Goal: Obtain resource: Download file/media

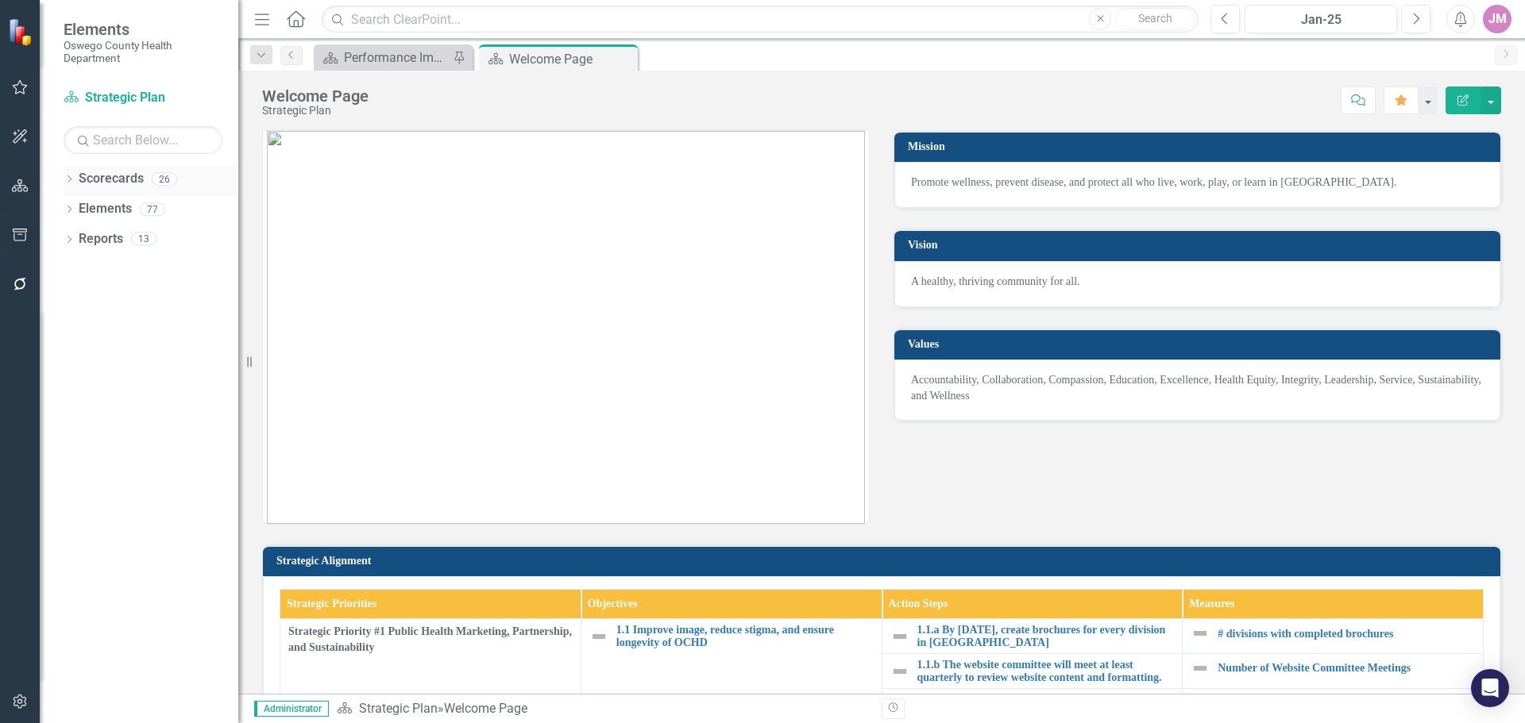
click at [67, 178] on icon "Dropdown" at bounding box center [69, 180] width 11 height 9
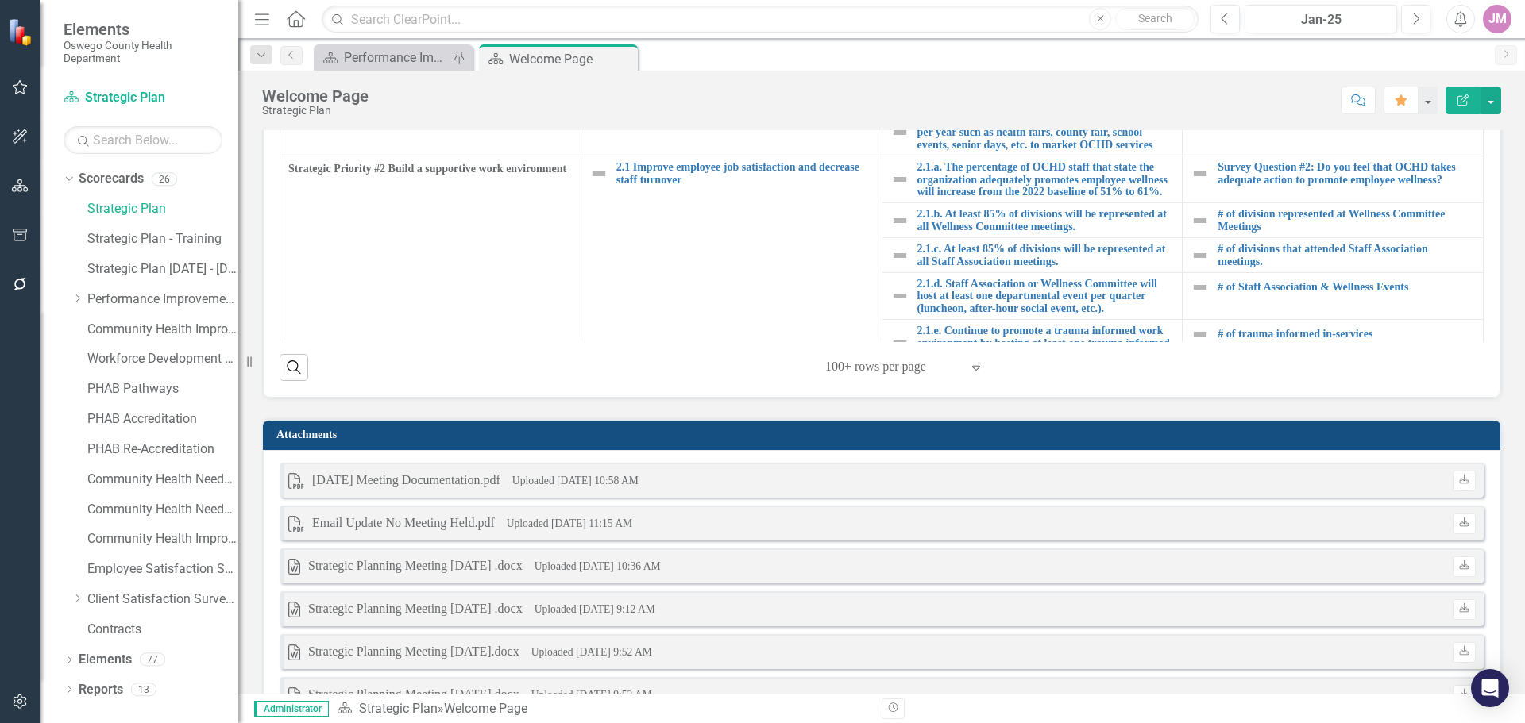
scroll to position [794, 0]
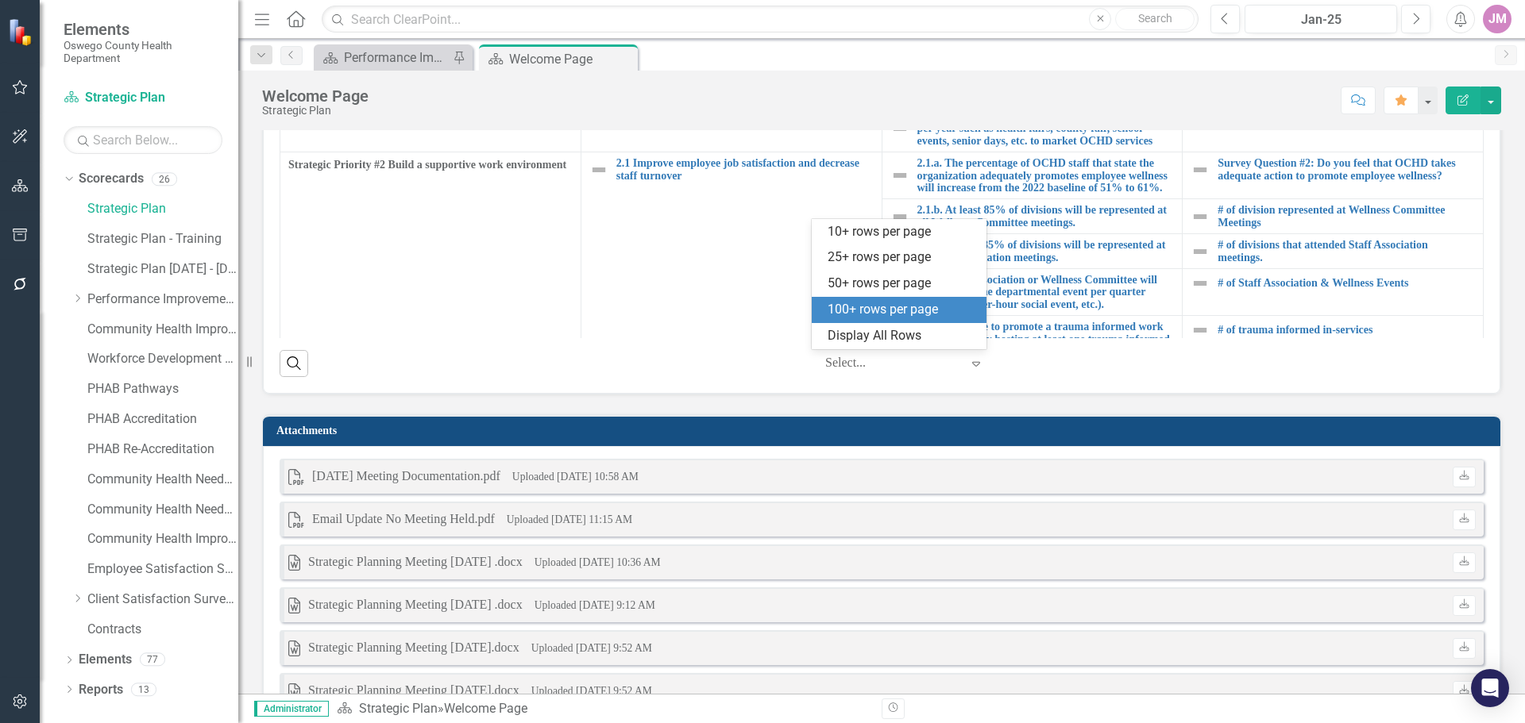
click at [897, 364] on div at bounding box center [892, 363] width 135 height 21
click at [883, 334] on div "Display All Rows" at bounding box center [901, 336] width 149 height 18
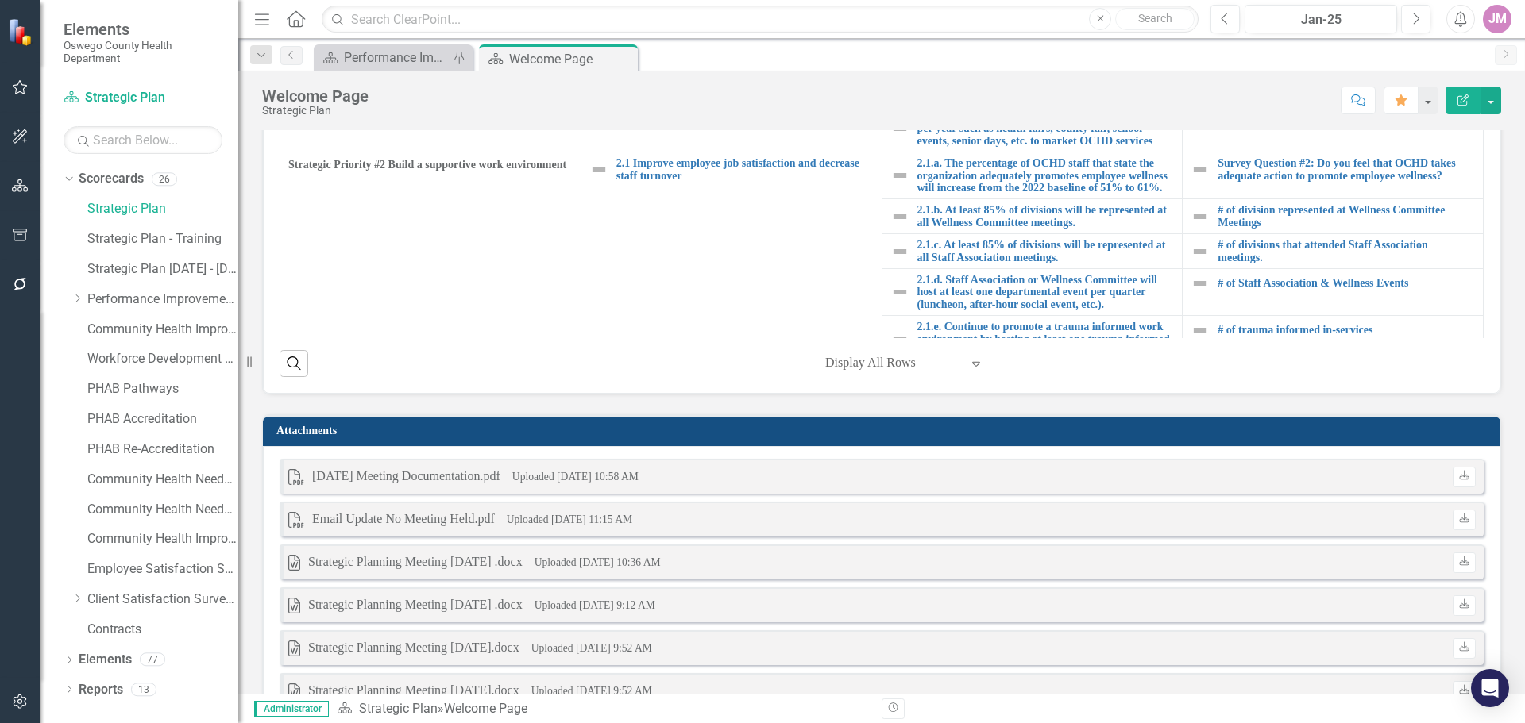
click at [874, 362] on div at bounding box center [892, 363] width 135 height 21
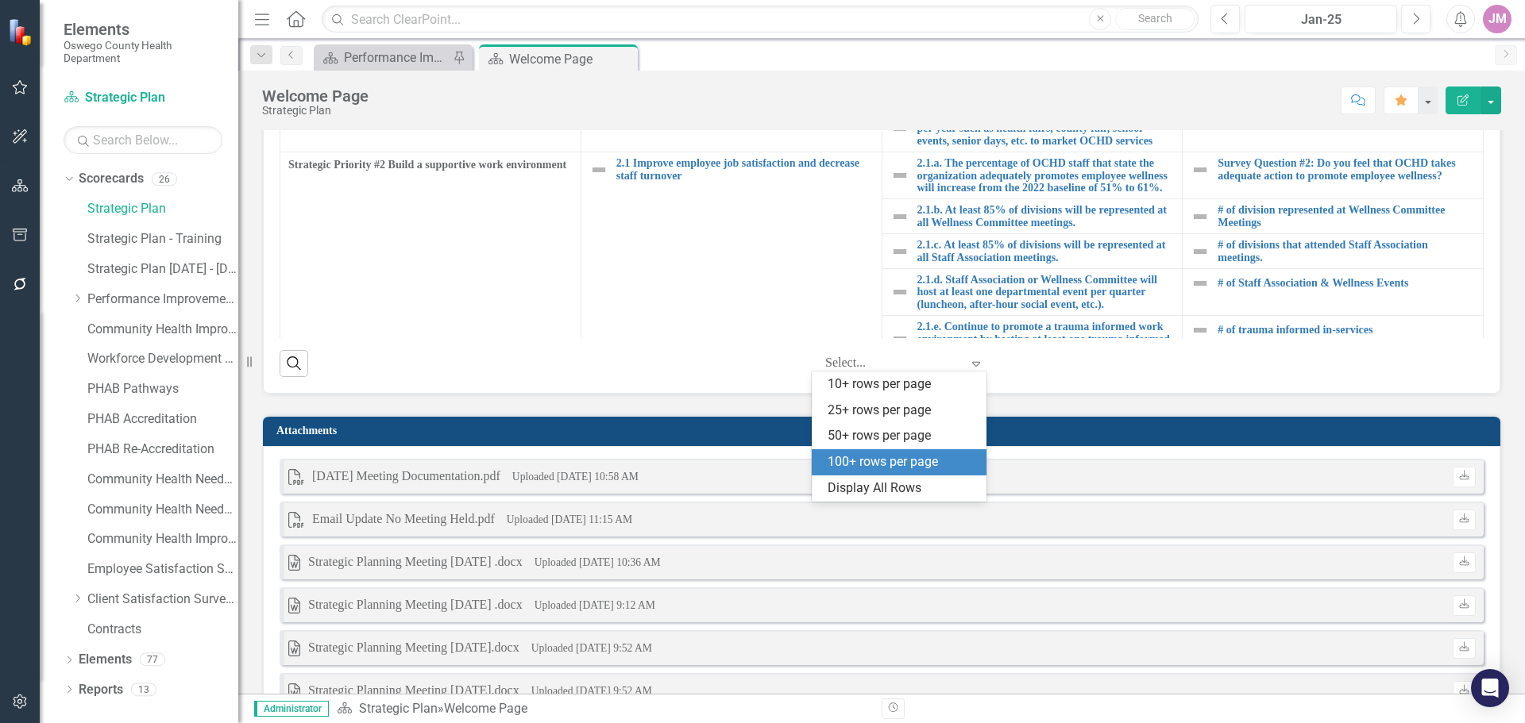
click at [885, 469] on div "100+ rows per page" at bounding box center [901, 462] width 149 height 18
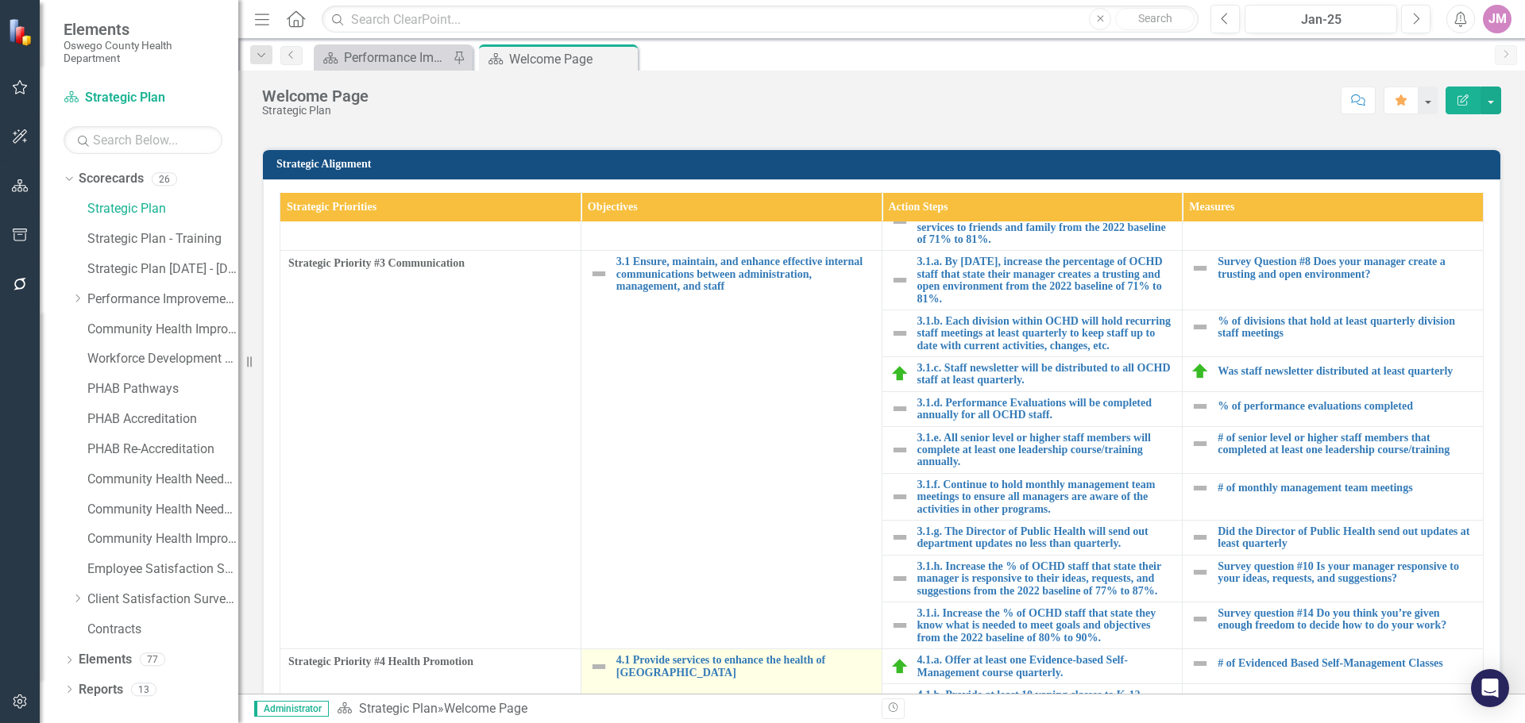
scroll to position [953, 0]
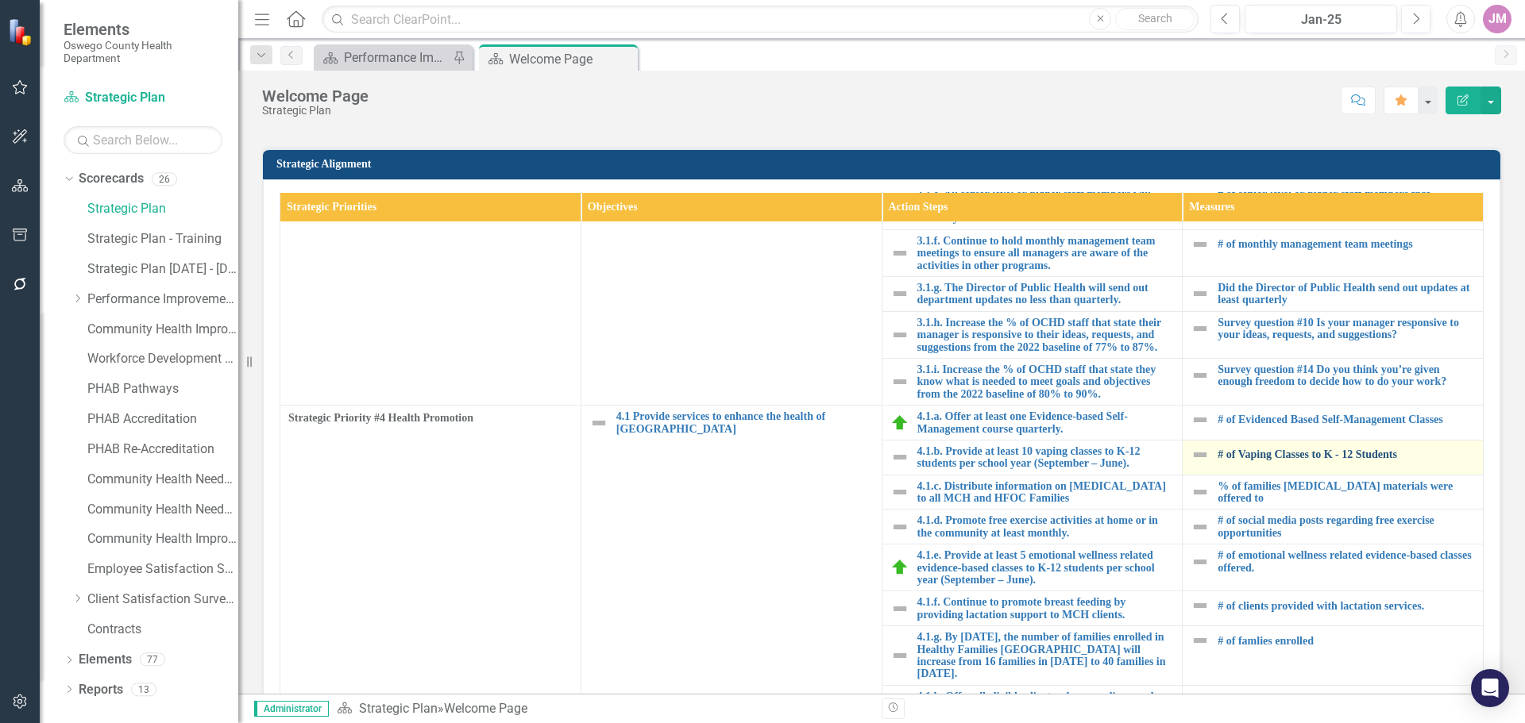
click at [1279, 461] on link "# of Vaping Classes to K - 12 Students" at bounding box center [1345, 455] width 257 height 12
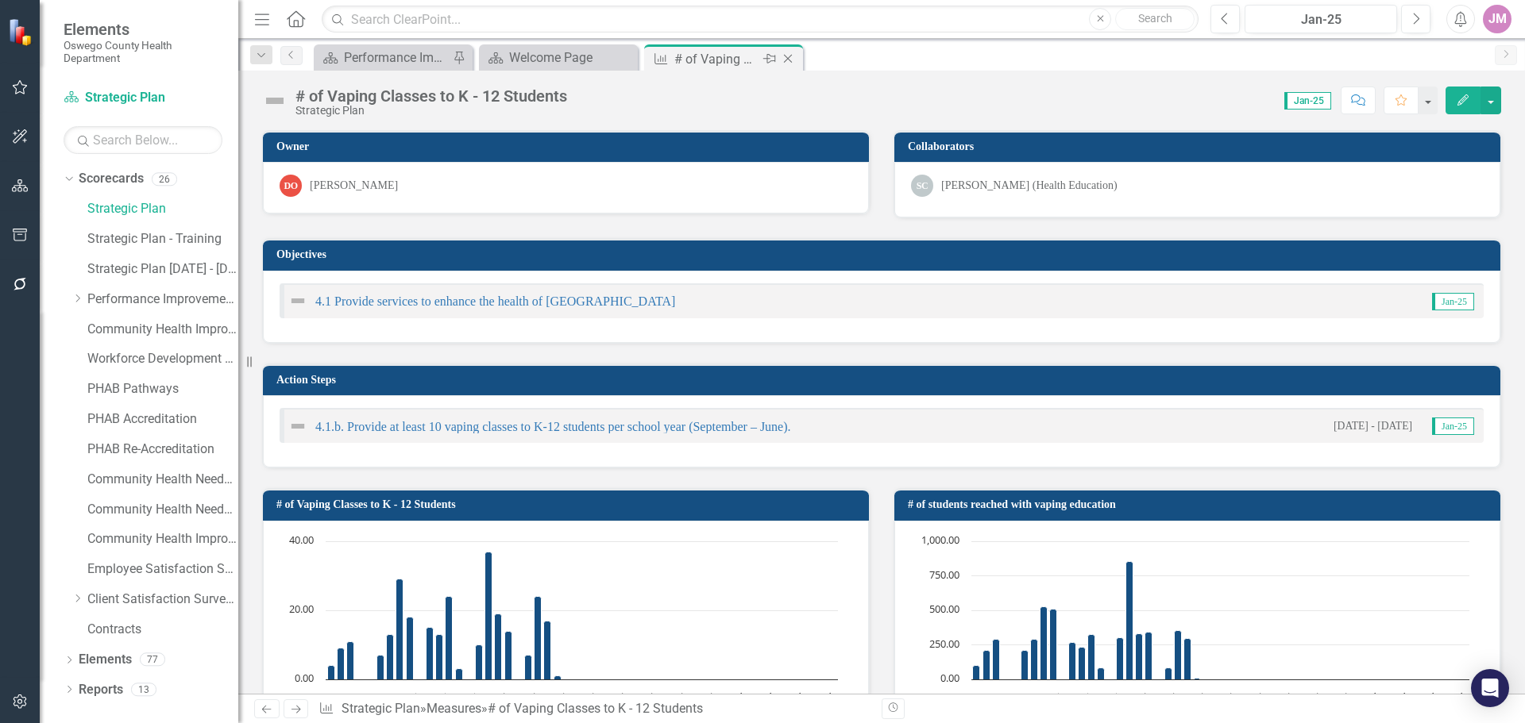
click at [791, 60] on icon "Close" at bounding box center [788, 58] width 16 height 13
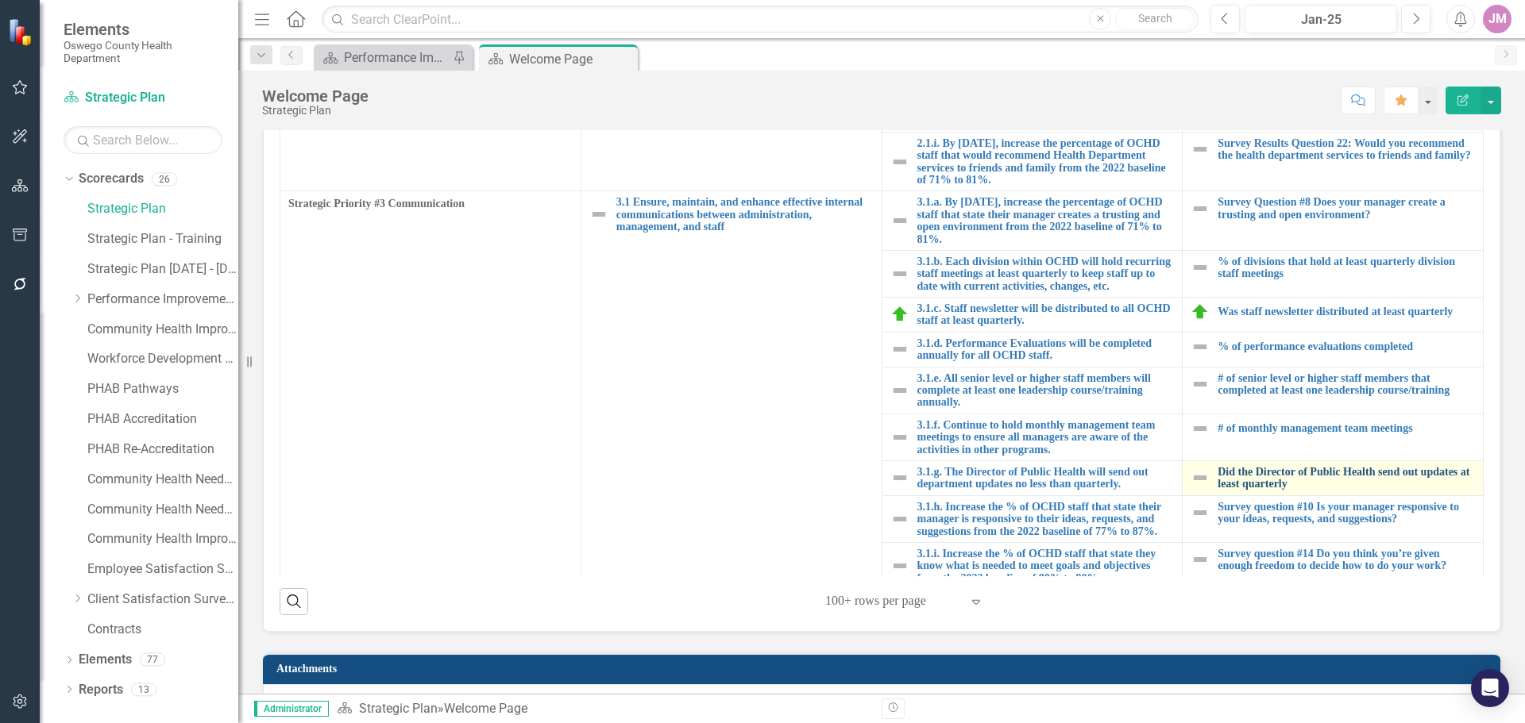
scroll to position [715, 0]
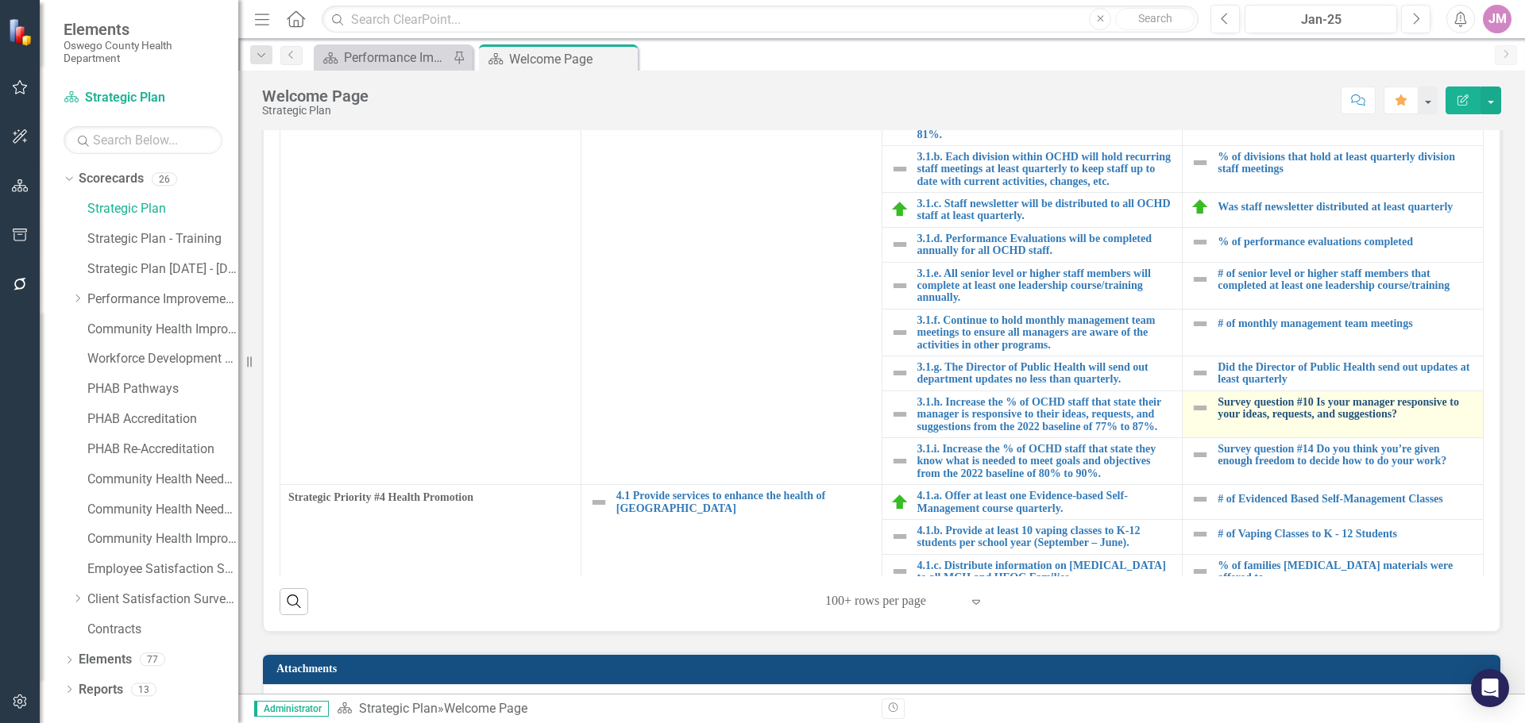
click at [1275, 418] on link "Survey question #10 Is your manager responsive to your ideas, requests, and sug…" at bounding box center [1345, 408] width 257 height 25
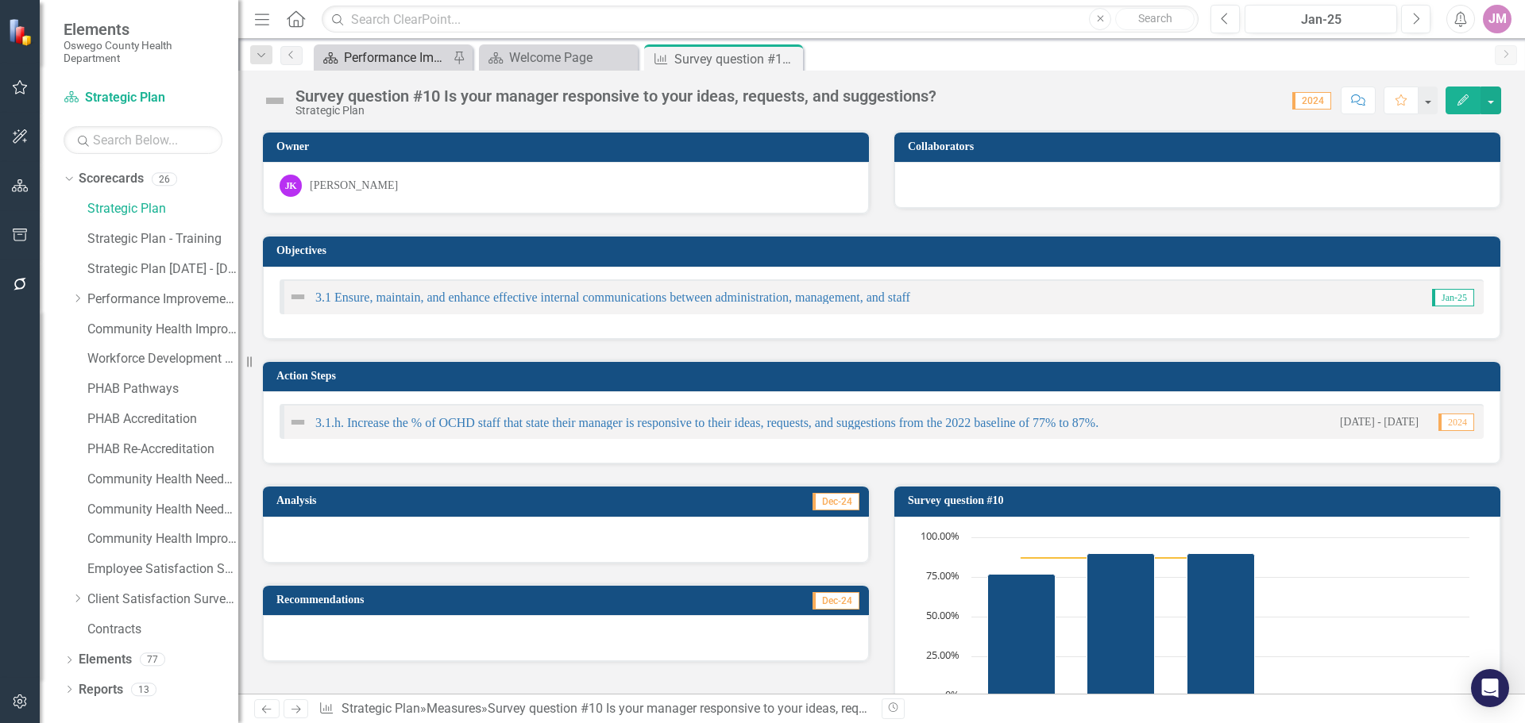
click at [403, 53] on div "Performance Improvement Plans" at bounding box center [396, 58] width 105 height 20
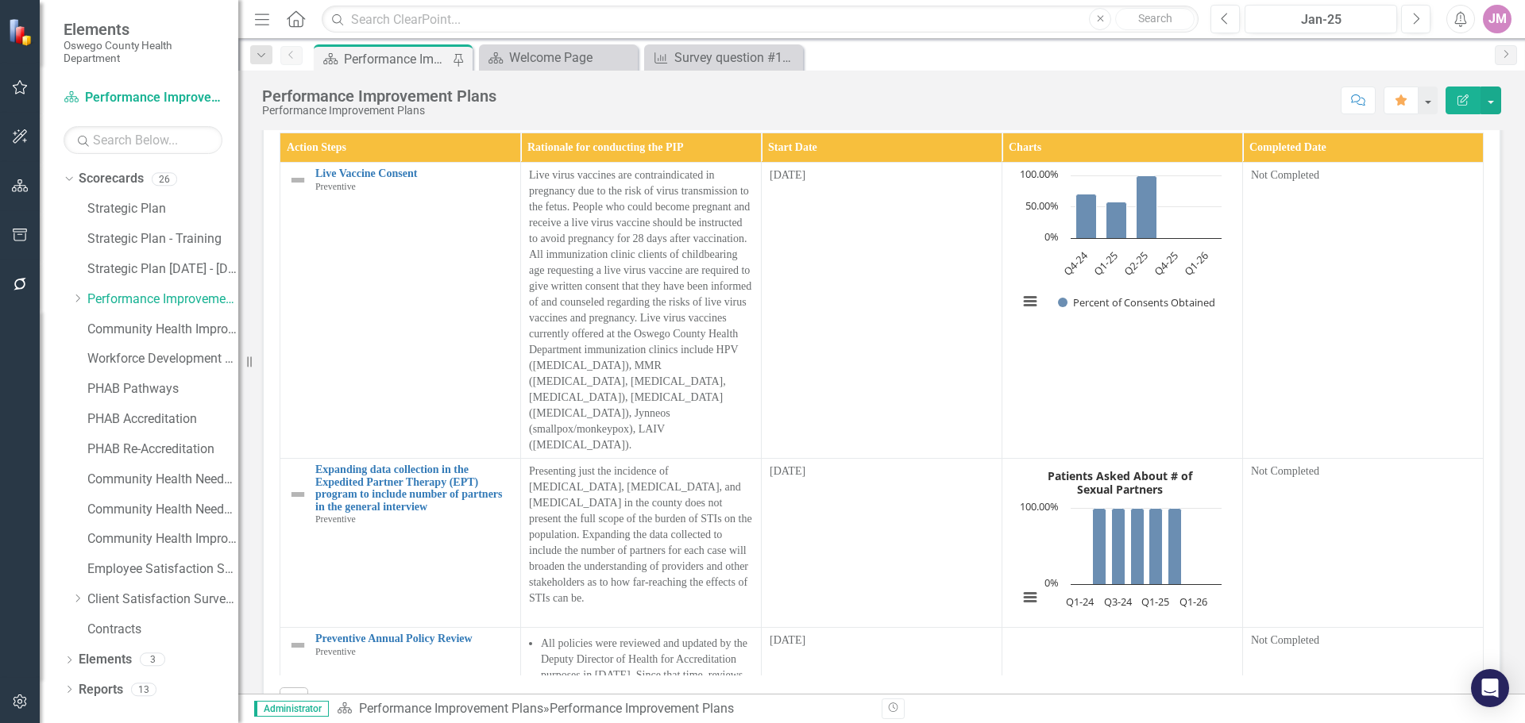
scroll to position [3640, 0]
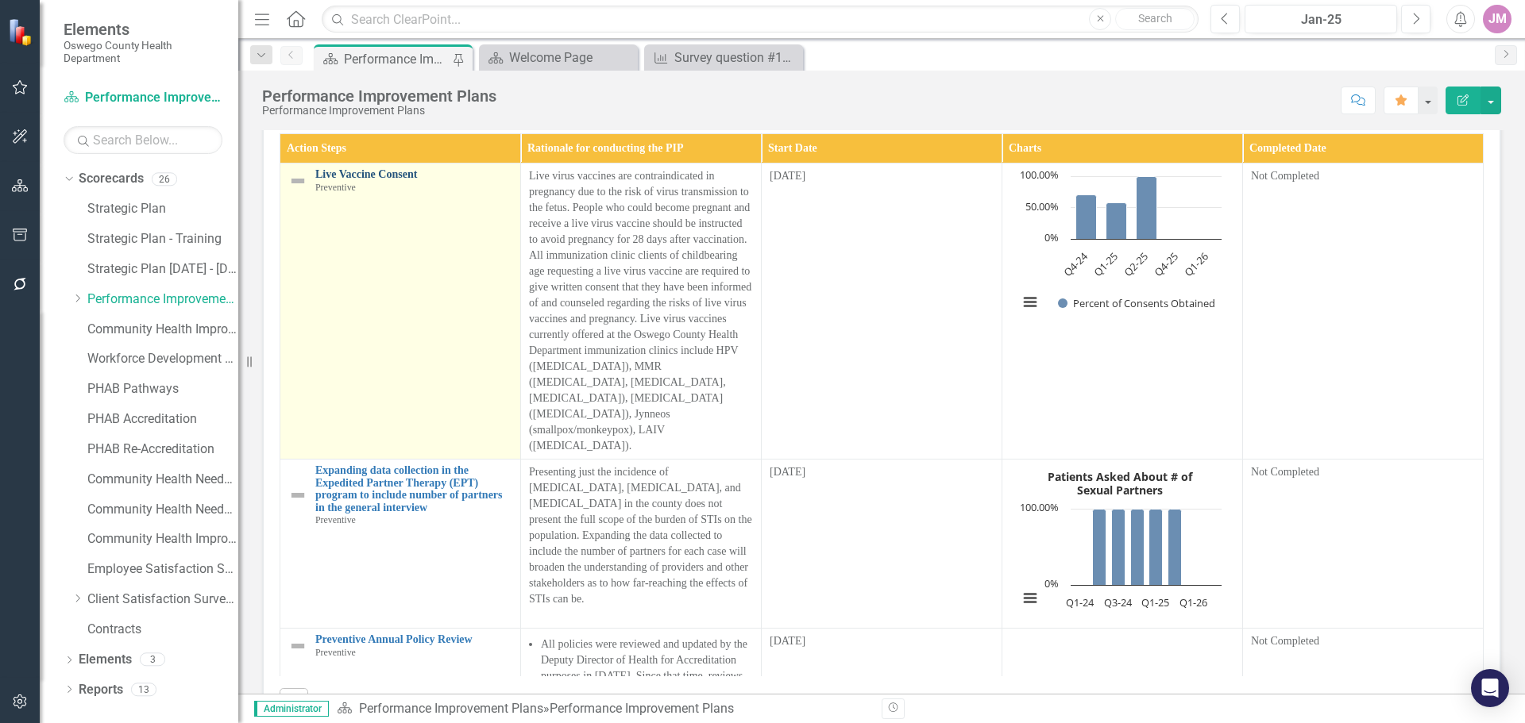
click at [404, 180] on link "Live Vaccine Consent" at bounding box center [413, 174] width 197 height 12
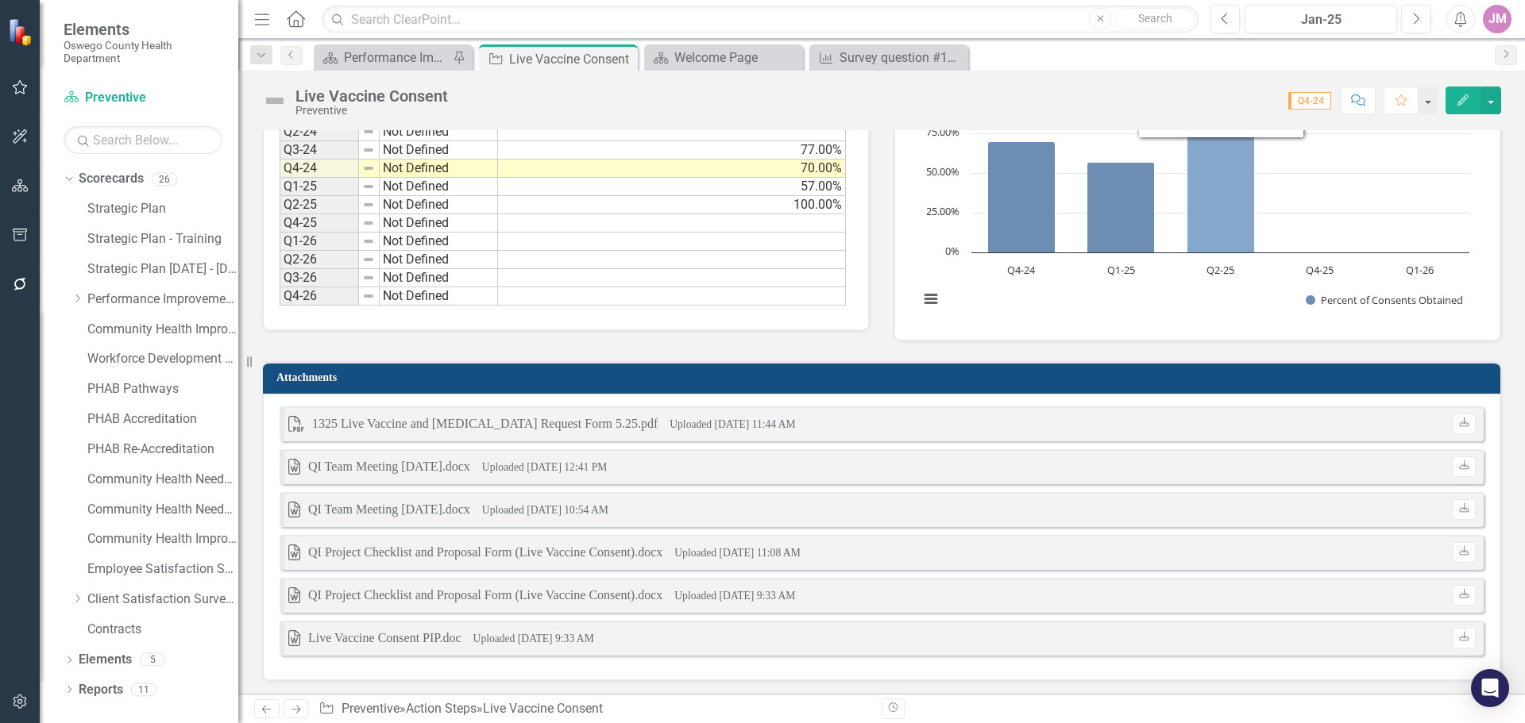
scroll to position [1016, 0]
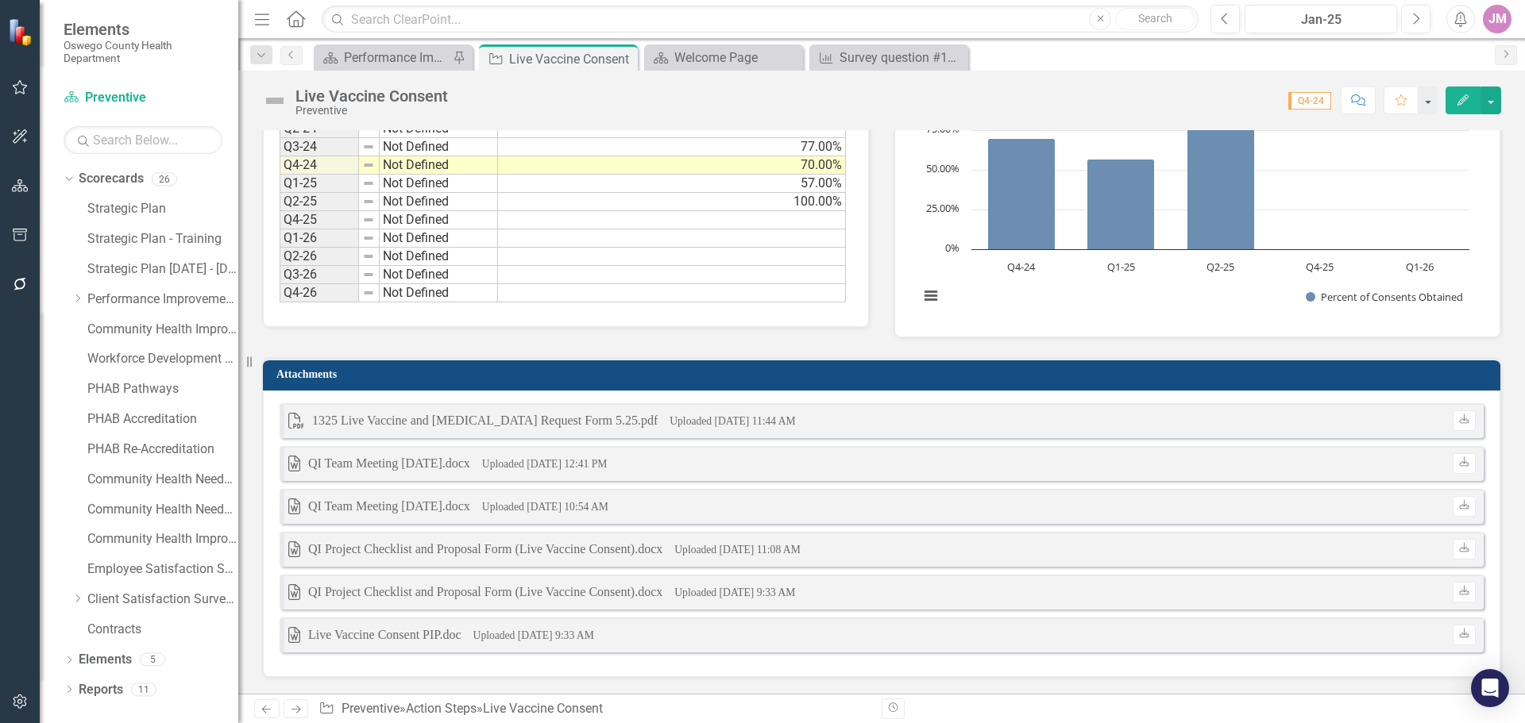
click at [641, 547] on div "QI Project Checklist and Proposal Form (Live Vaccine Consent).docx" at bounding box center [485, 550] width 354 height 18
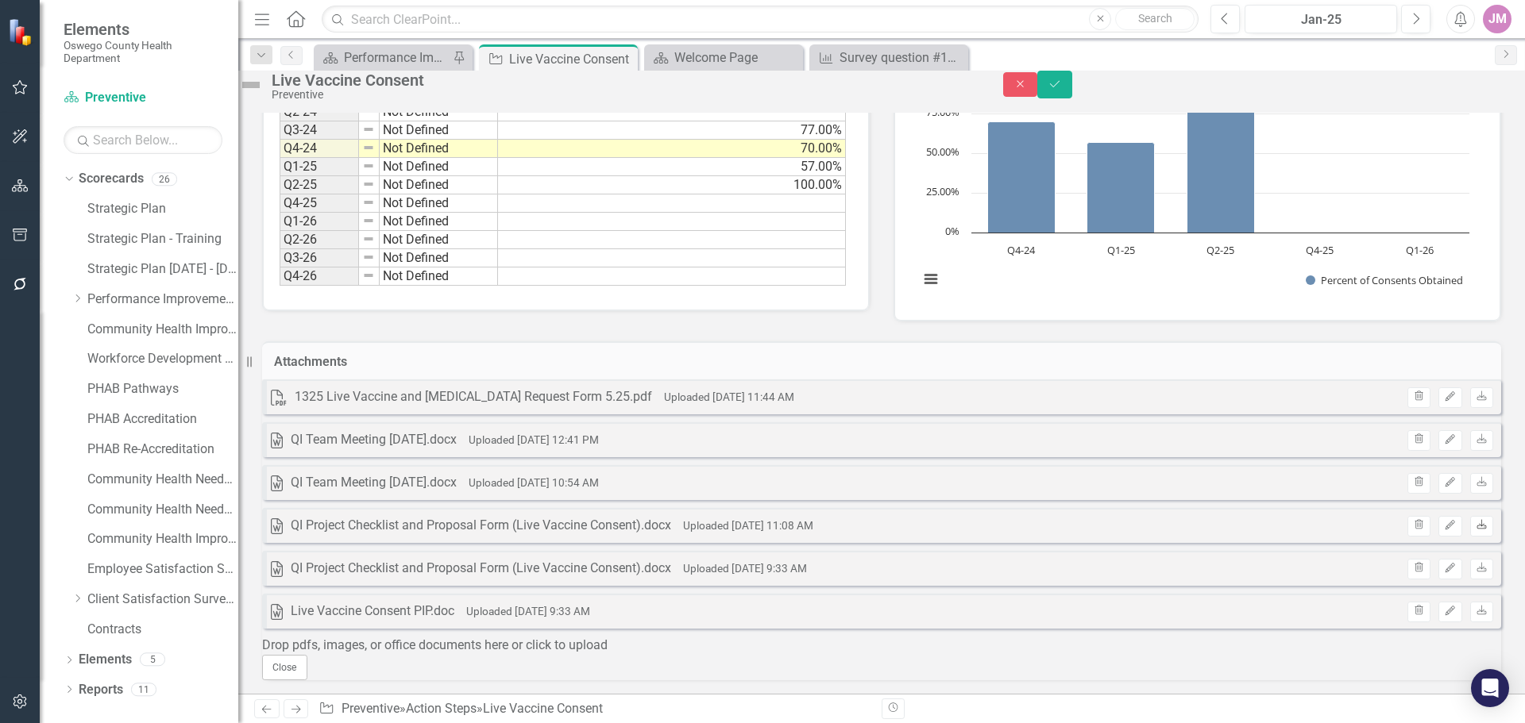
click at [1476, 530] on icon at bounding box center [1481, 525] width 10 height 10
click at [1444, 573] on icon "Edit" at bounding box center [1450, 569] width 12 height 10
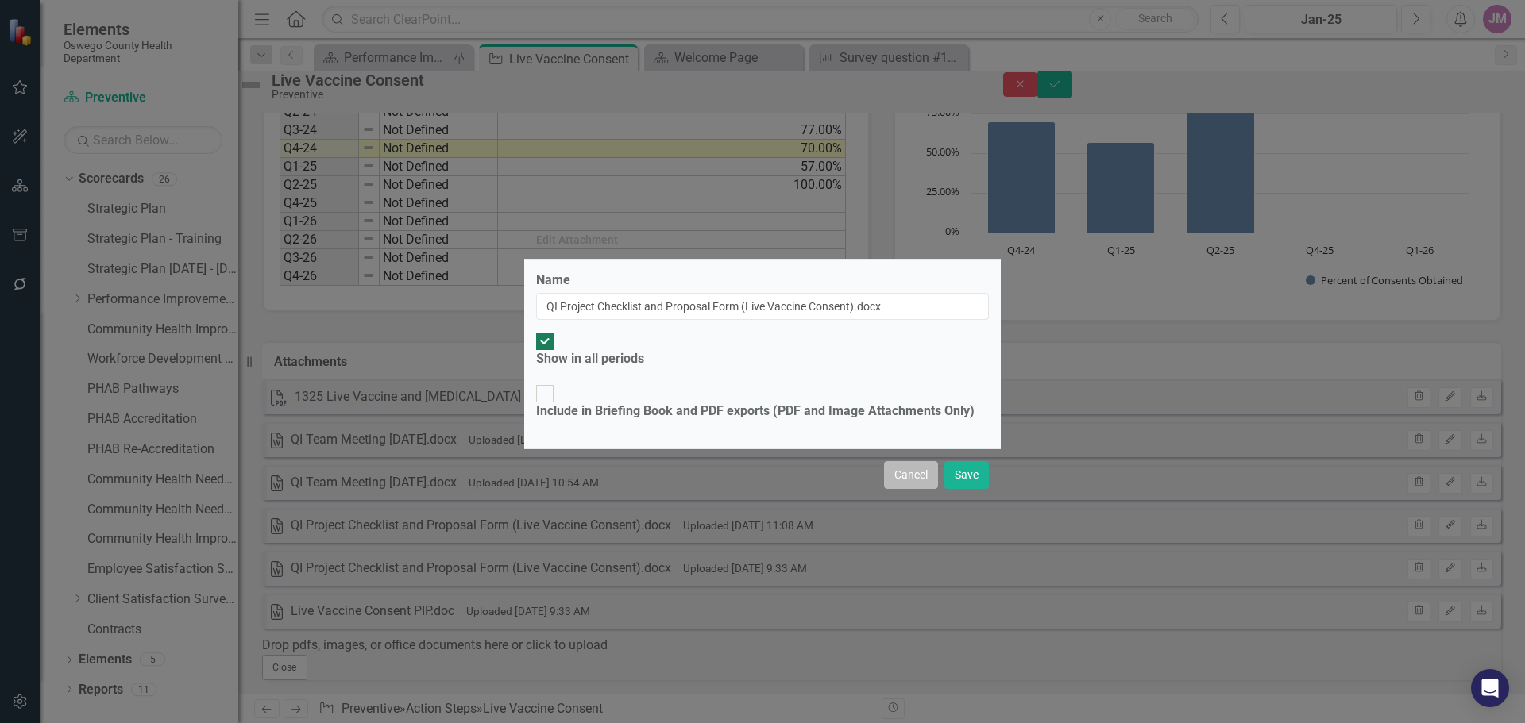
click at [917, 461] on button "Cancel" at bounding box center [911, 475] width 54 height 28
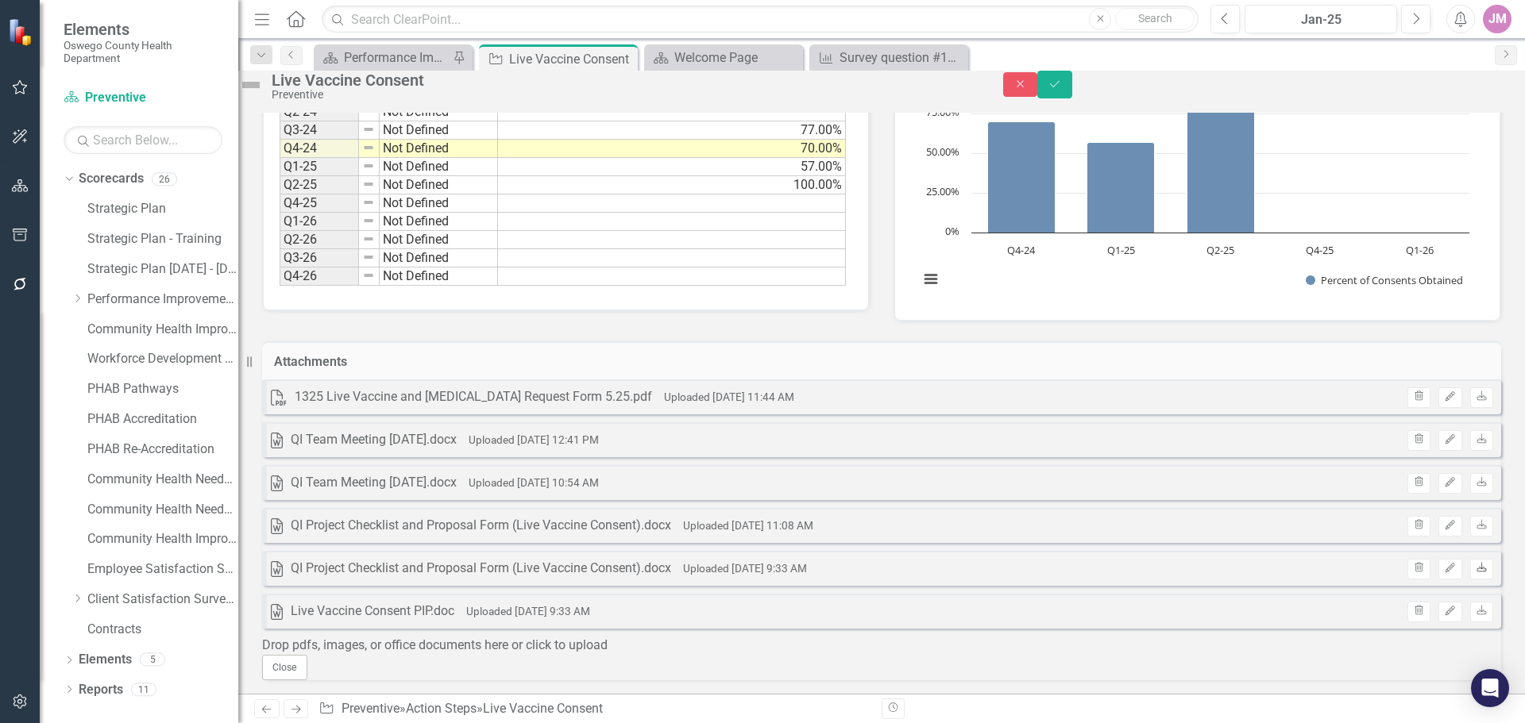
click at [1475, 573] on icon "Download" at bounding box center [1481, 569] width 12 height 10
click at [1475, 616] on icon "Download" at bounding box center [1481, 612] width 12 height 10
click at [395, 56] on div "Performance Improvement Plans" at bounding box center [396, 58] width 105 height 20
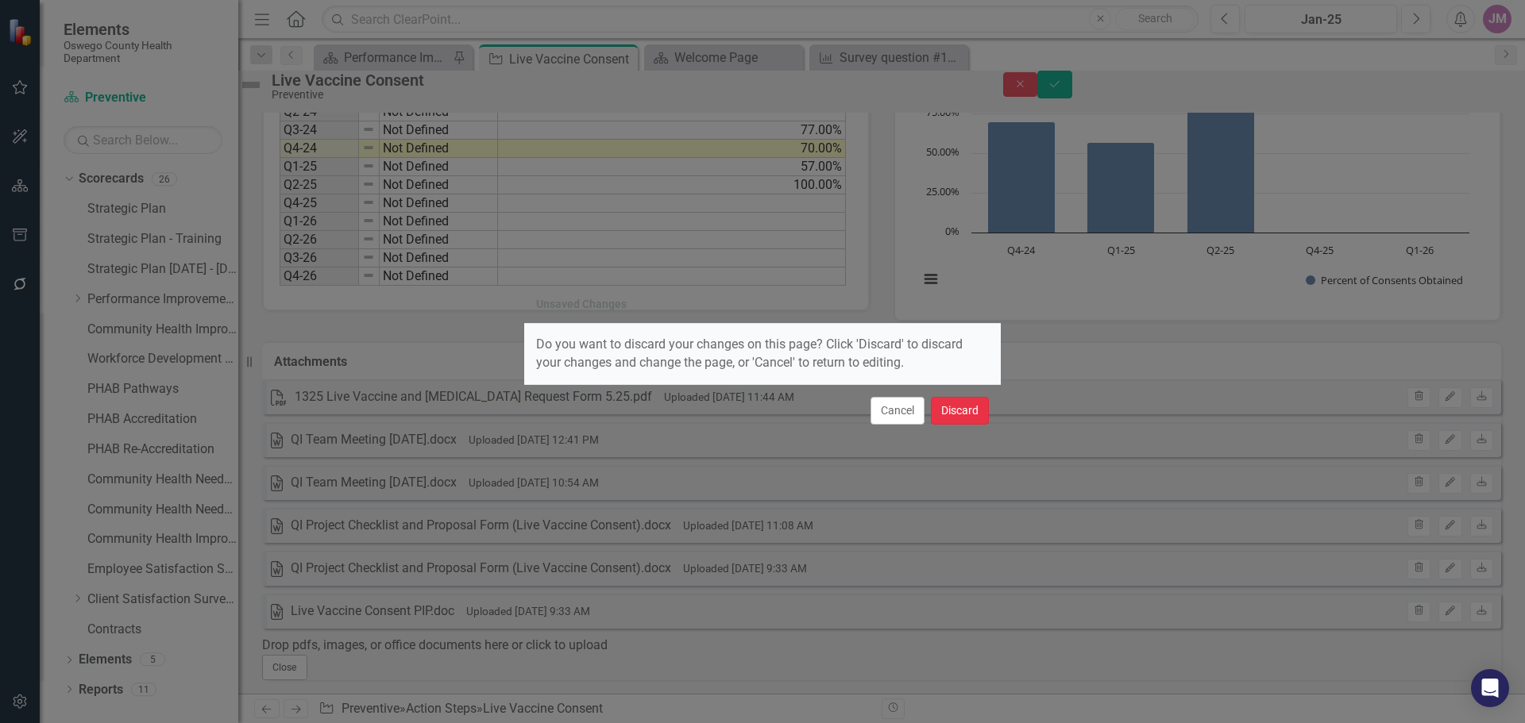
click at [969, 419] on button "Discard" at bounding box center [960, 411] width 58 height 28
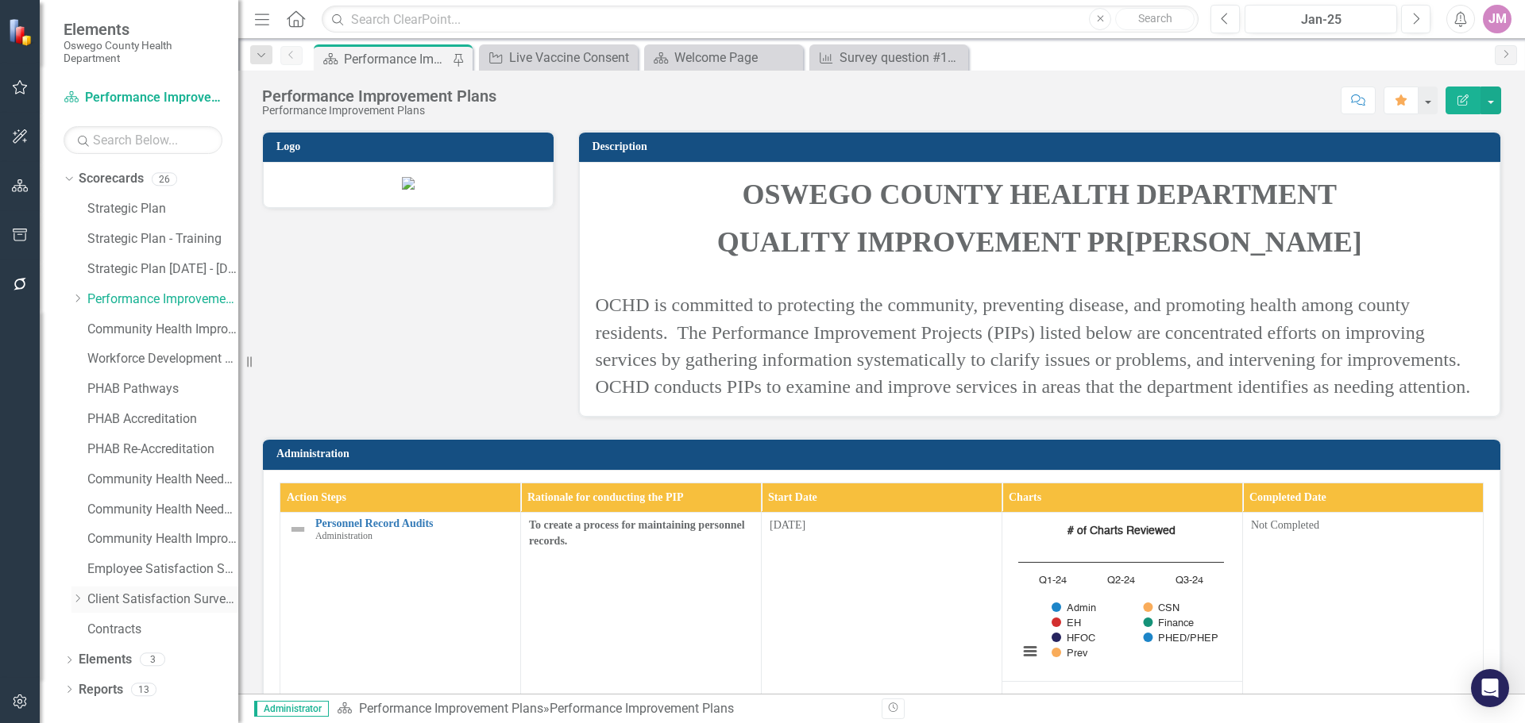
click at [75, 600] on icon "Dropdown" at bounding box center [77, 599] width 12 height 10
click at [164, 630] on link "MCH Services" at bounding box center [162, 626] width 151 height 18
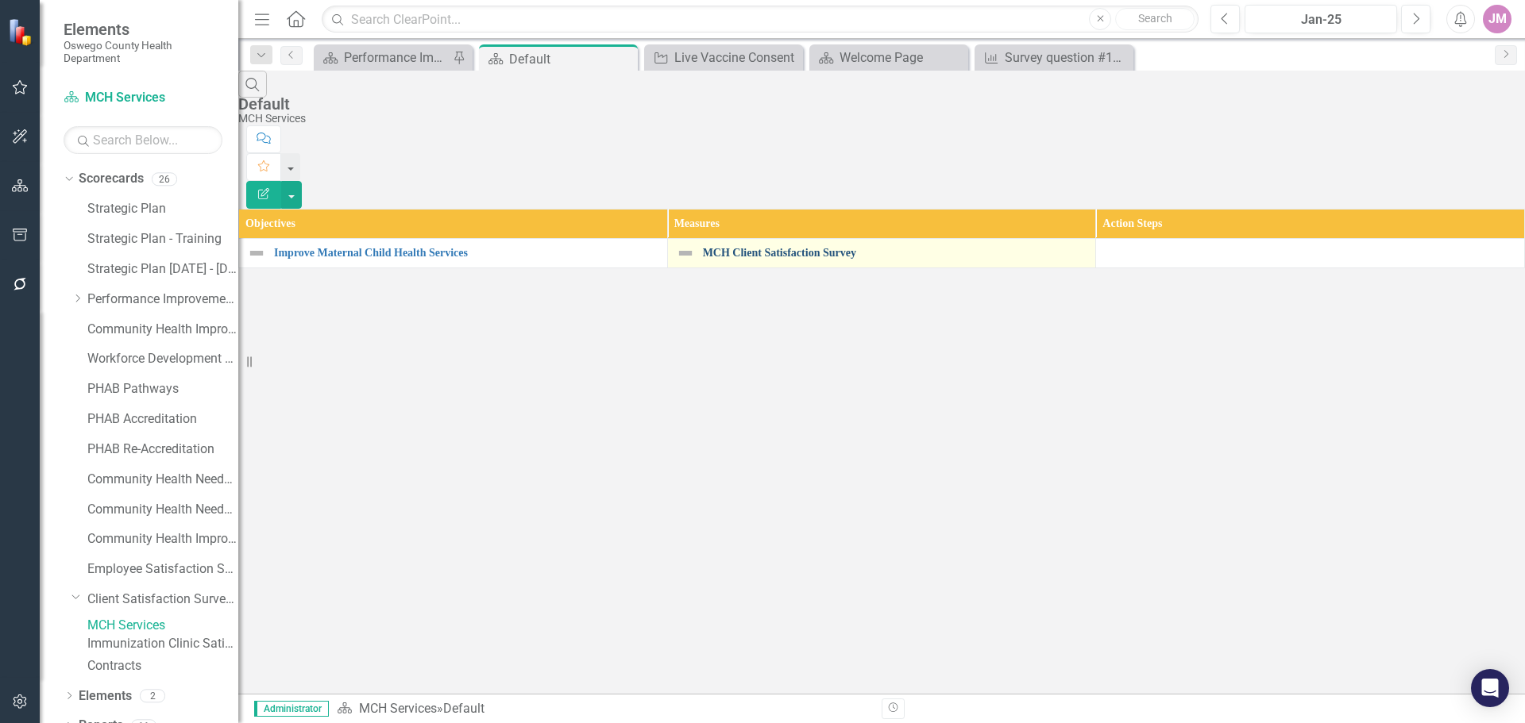
click at [848, 247] on link "MCH Client Satisfaction Survey" at bounding box center [895, 253] width 385 height 12
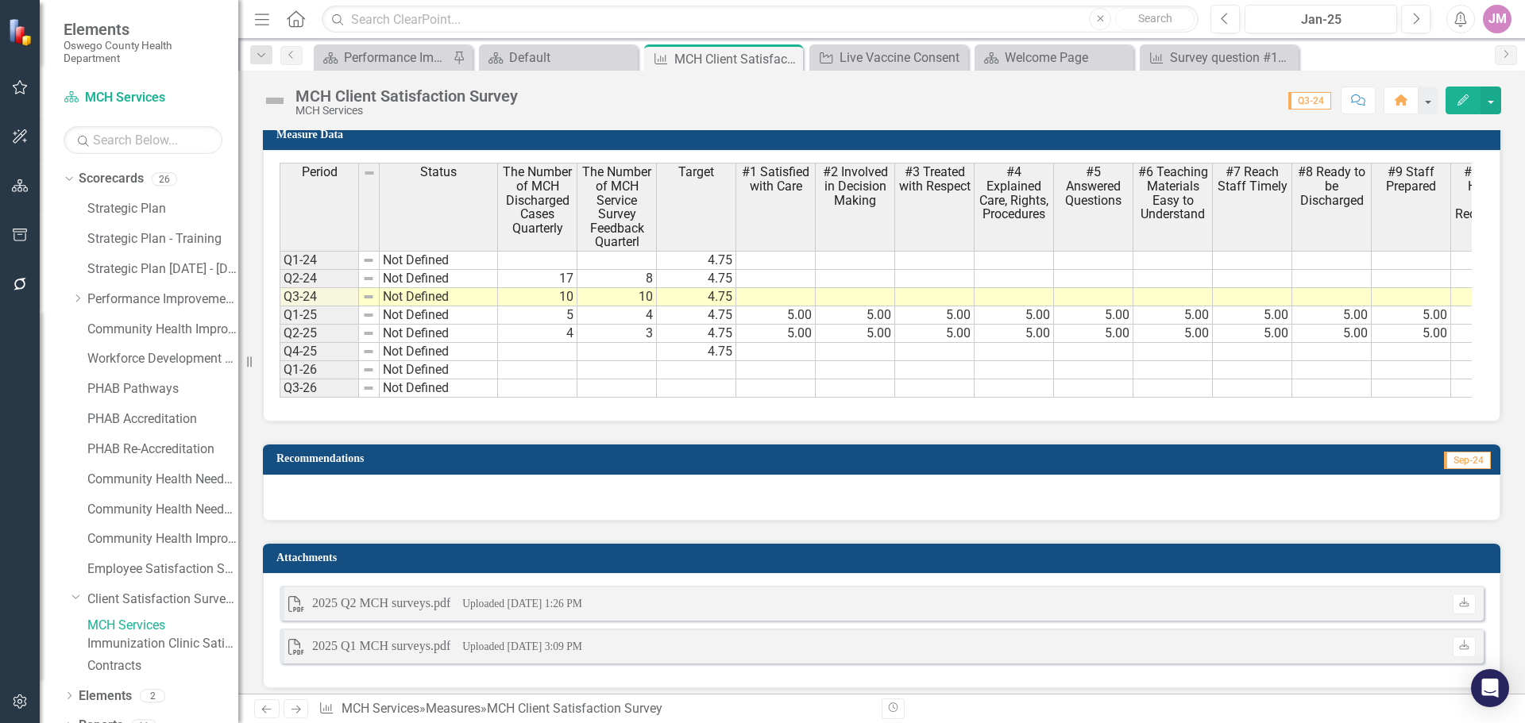
scroll to position [1501, 0]
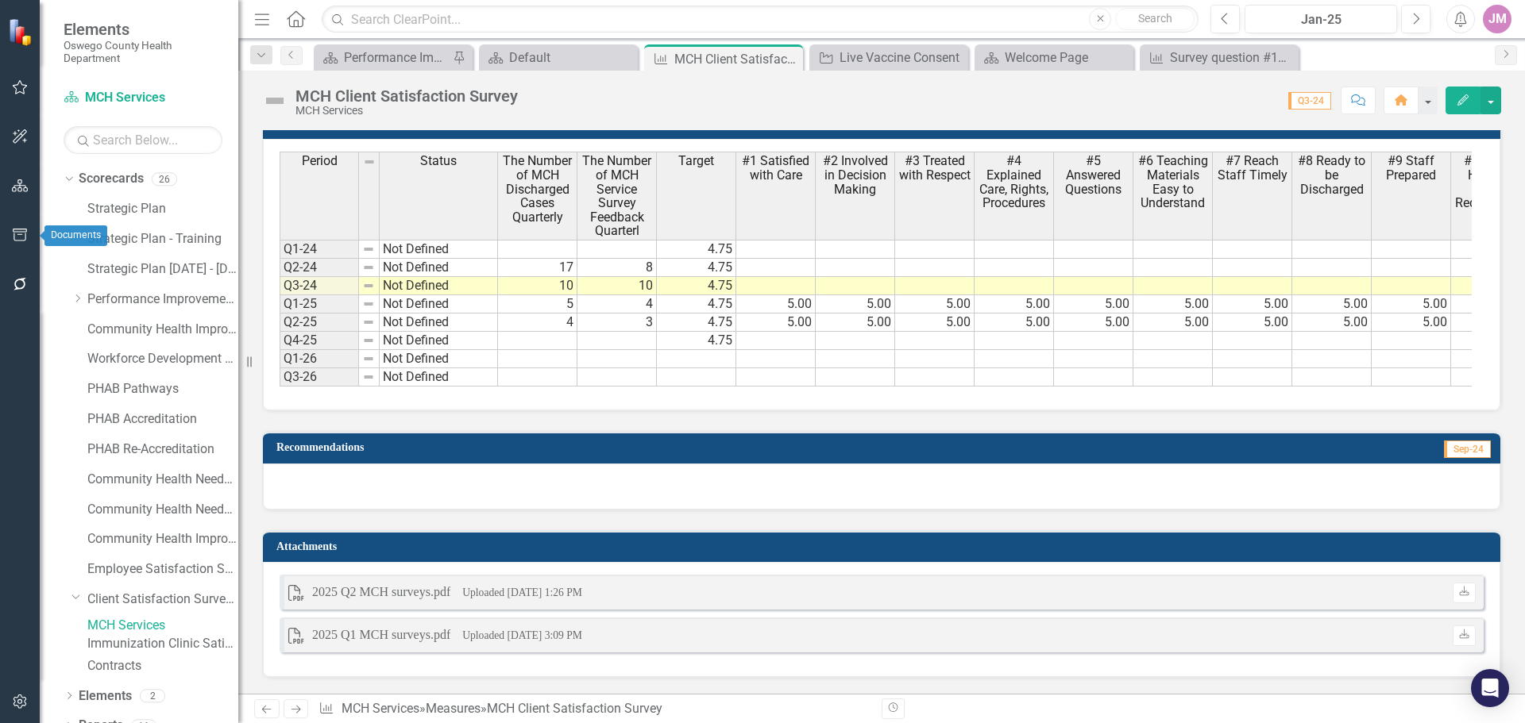
click at [19, 237] on icon "button" at bounding box center [20, 235] width 17 height 13
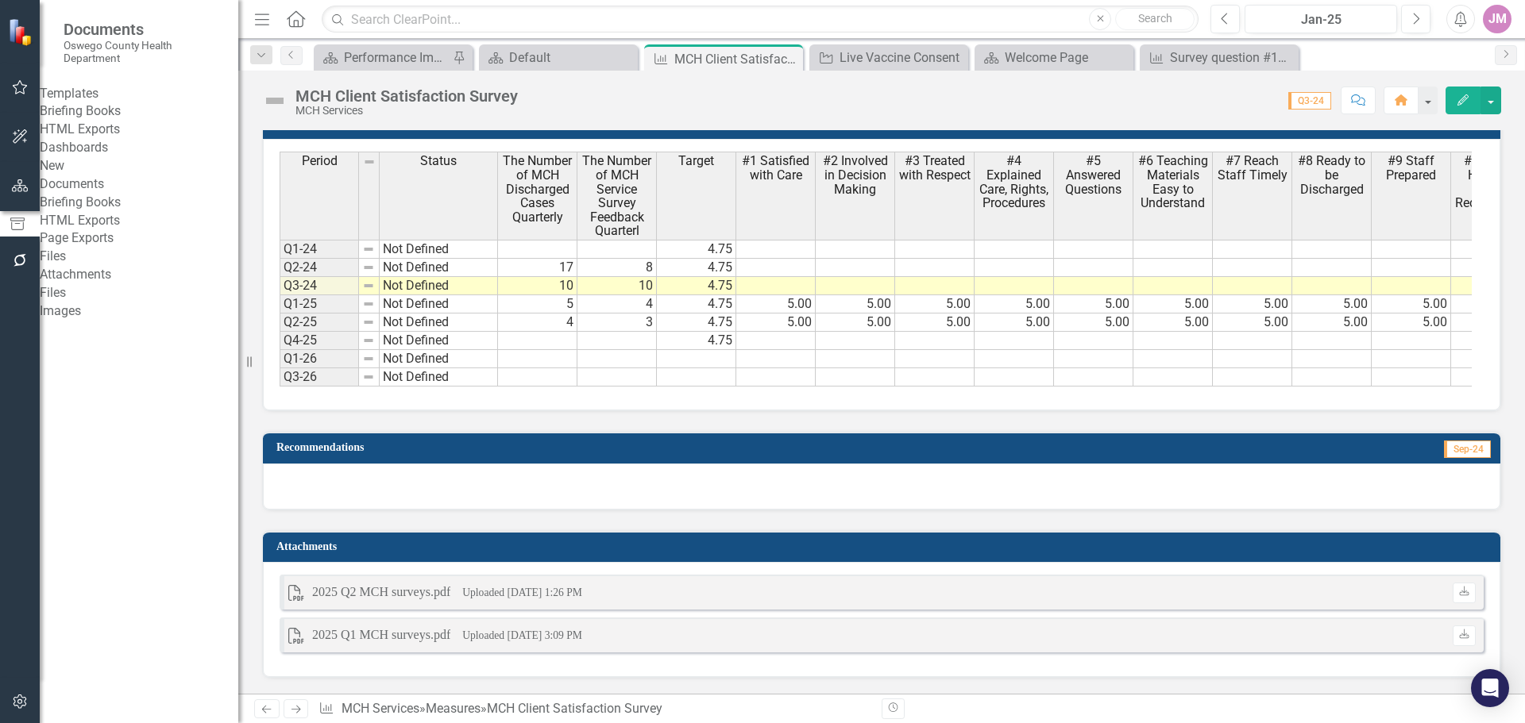
click at [111, 121] on link "Briefing Books" at bounding box center [139, 111] width 199 height 18
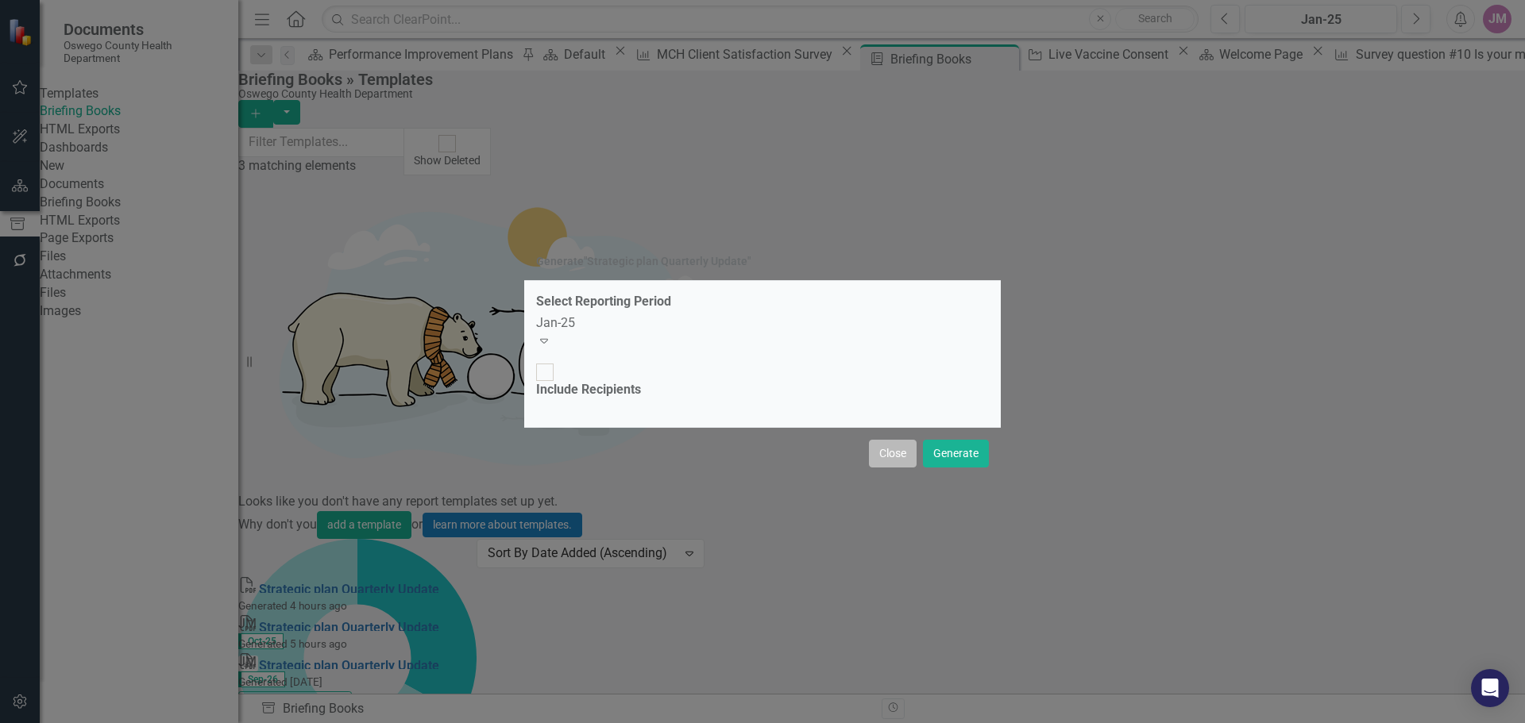
click at [887, 440] on button "Close" at bounding box center [893, 454] width 48 height 28
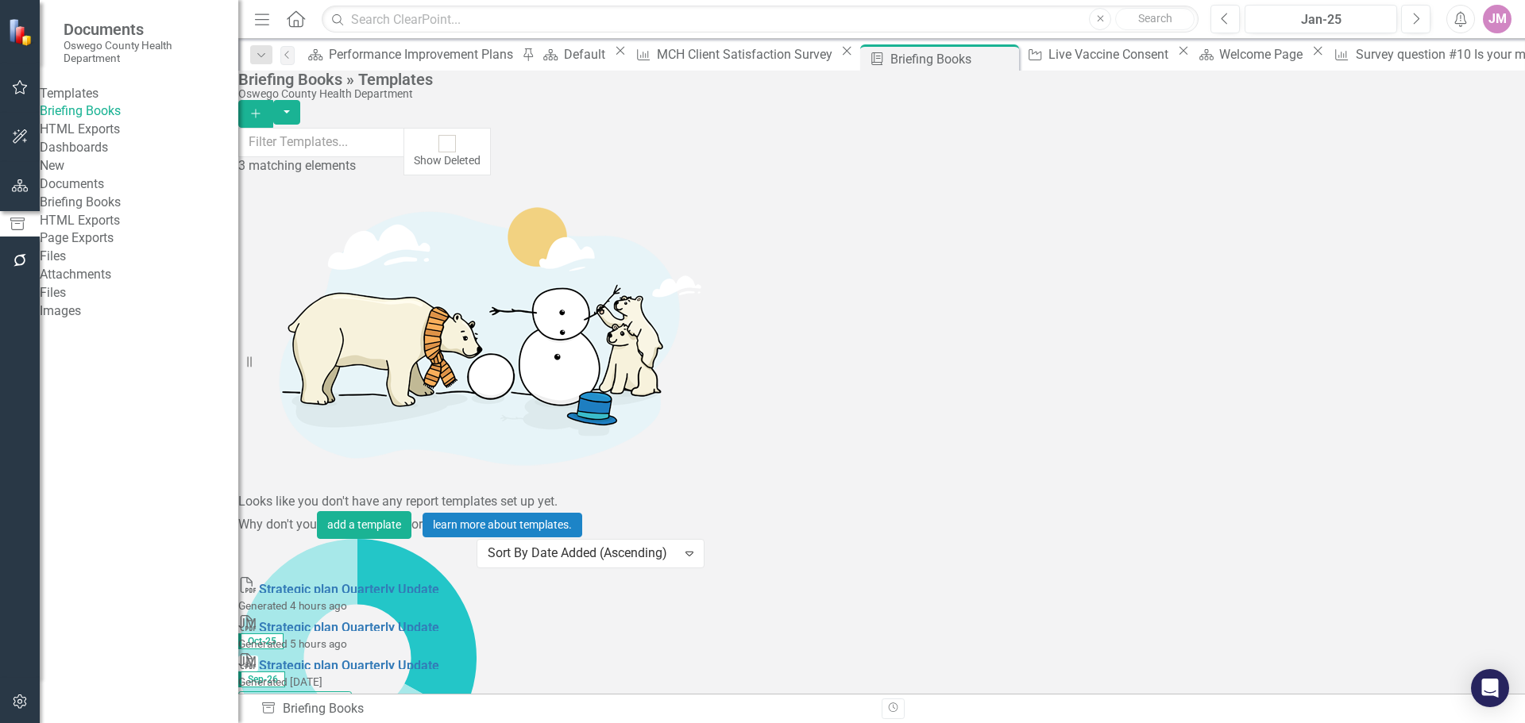
click at [103, 212] on link "Briefing Books" at bounding box center [139, 203] width 199 height 18
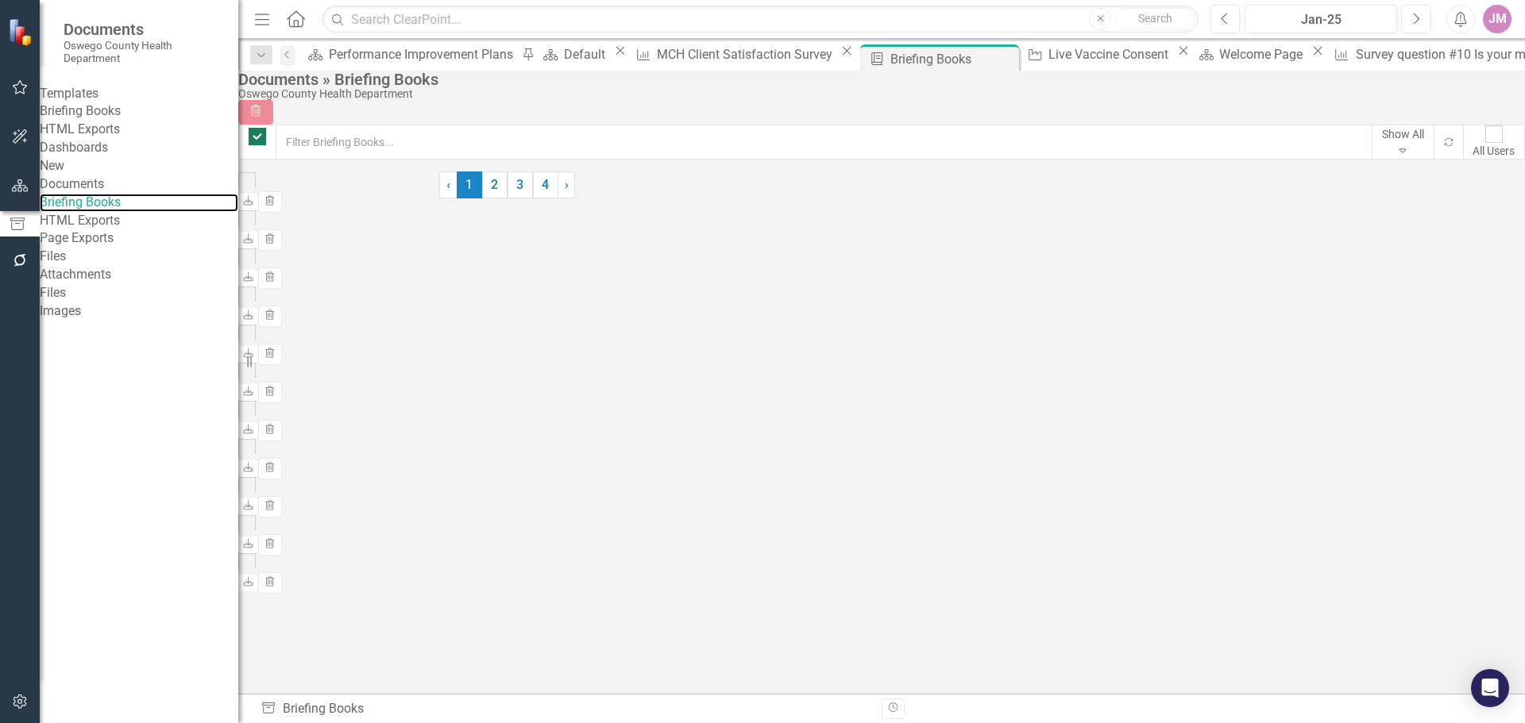
checkbox input "false"
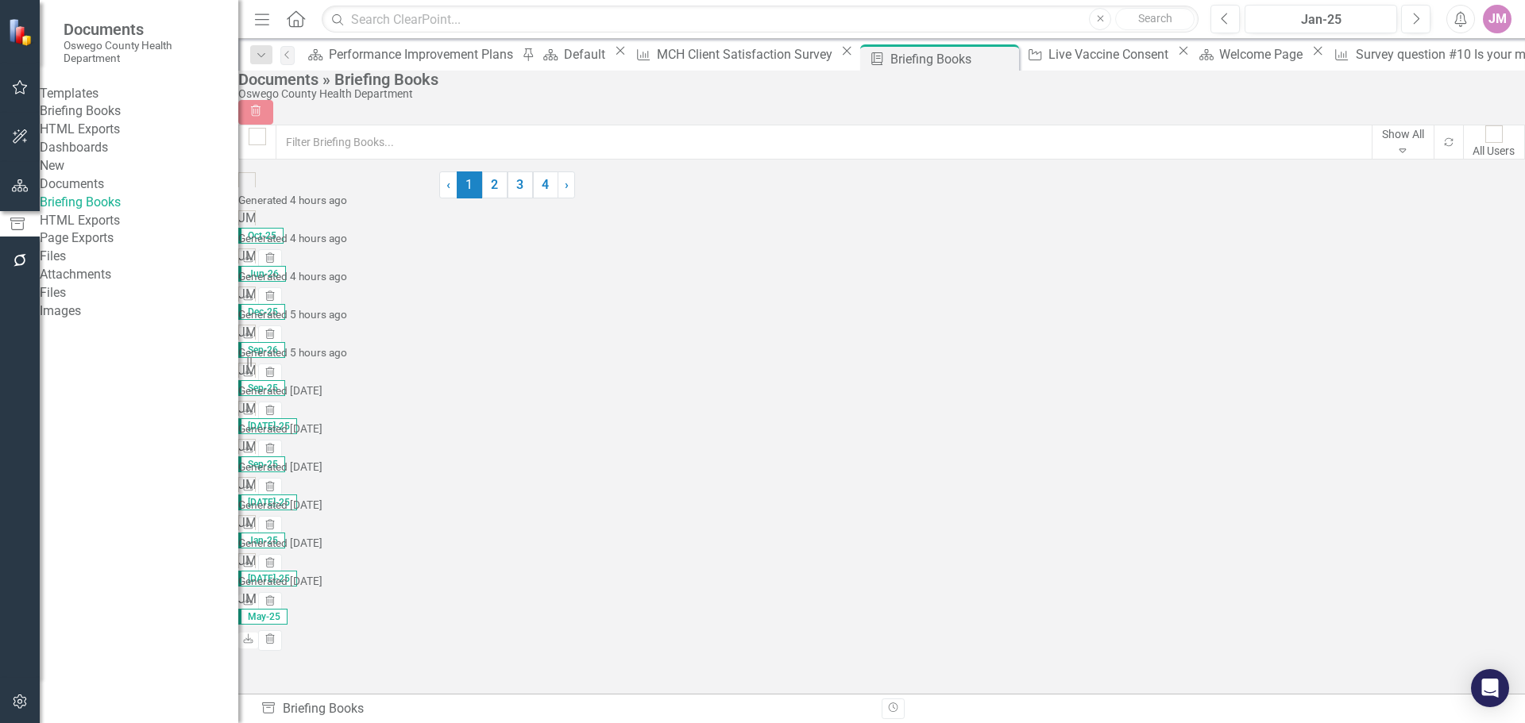
click at [104, 121] on link "Briefing Books" at bounding box center [139, 111] width 199 height 18
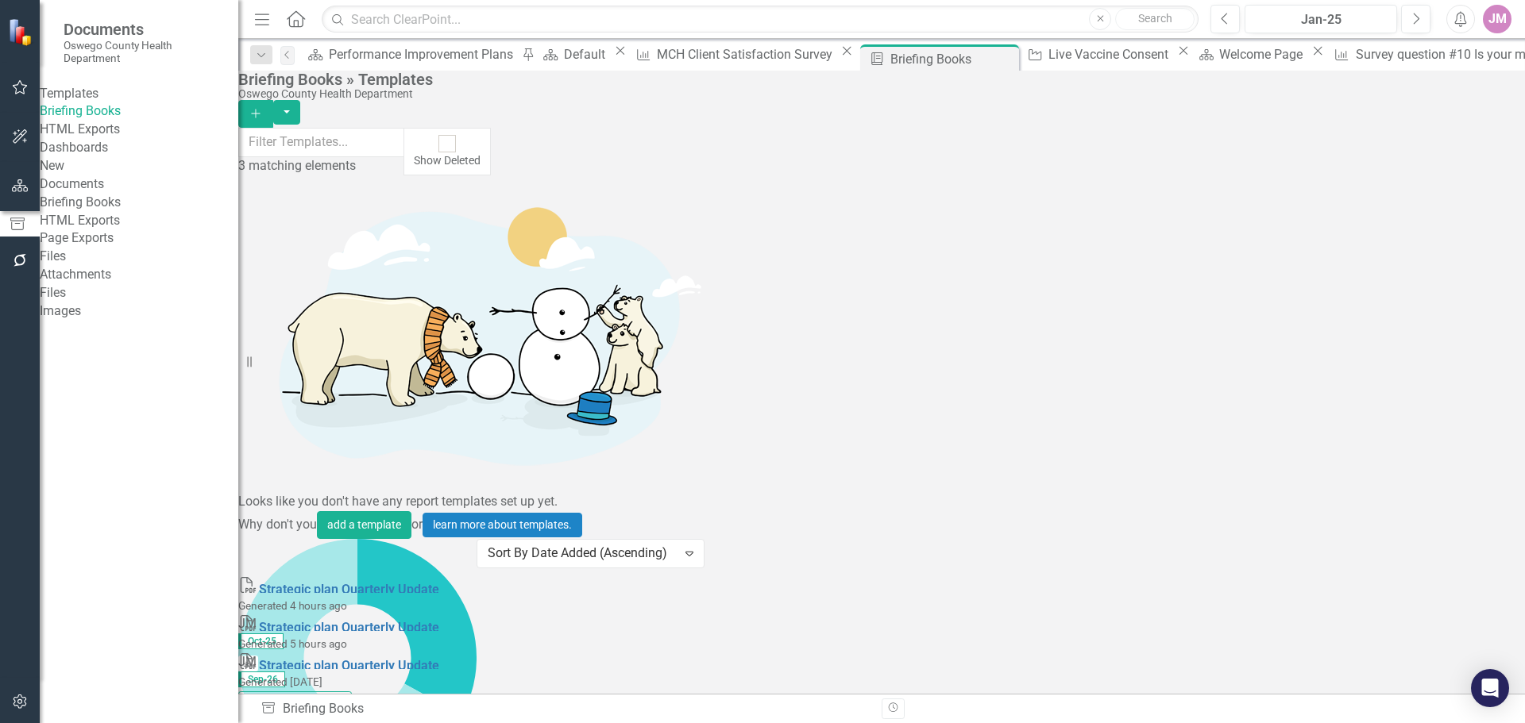
click at [71, 212] on link "Briefing Books" at bounding box center [139, 203] width 199 height 18
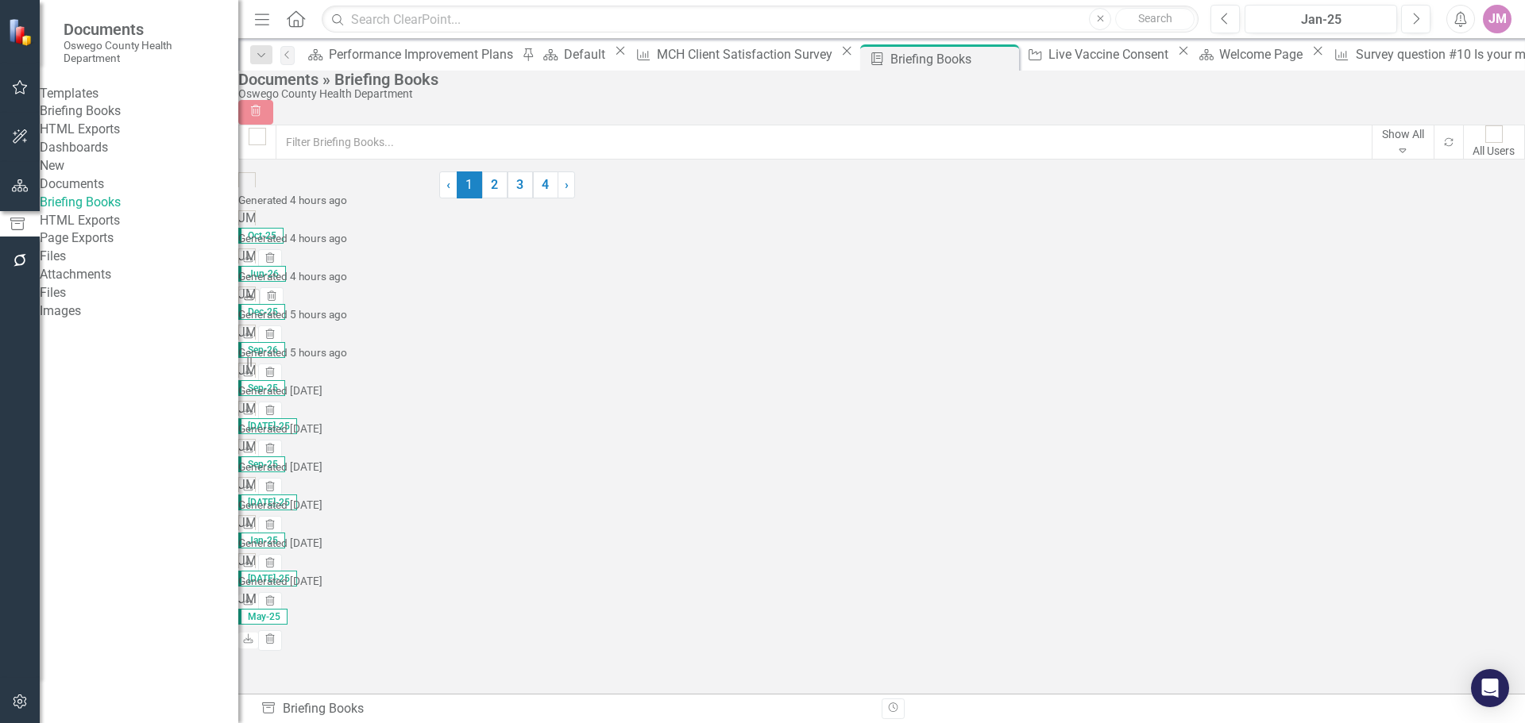
click at [255, 292] on icon "Download" at bounding box center [249, 297] width 12 height 10
click at [24, 267] on icon "button" at bounding box center [20, 260] width 17 height 13
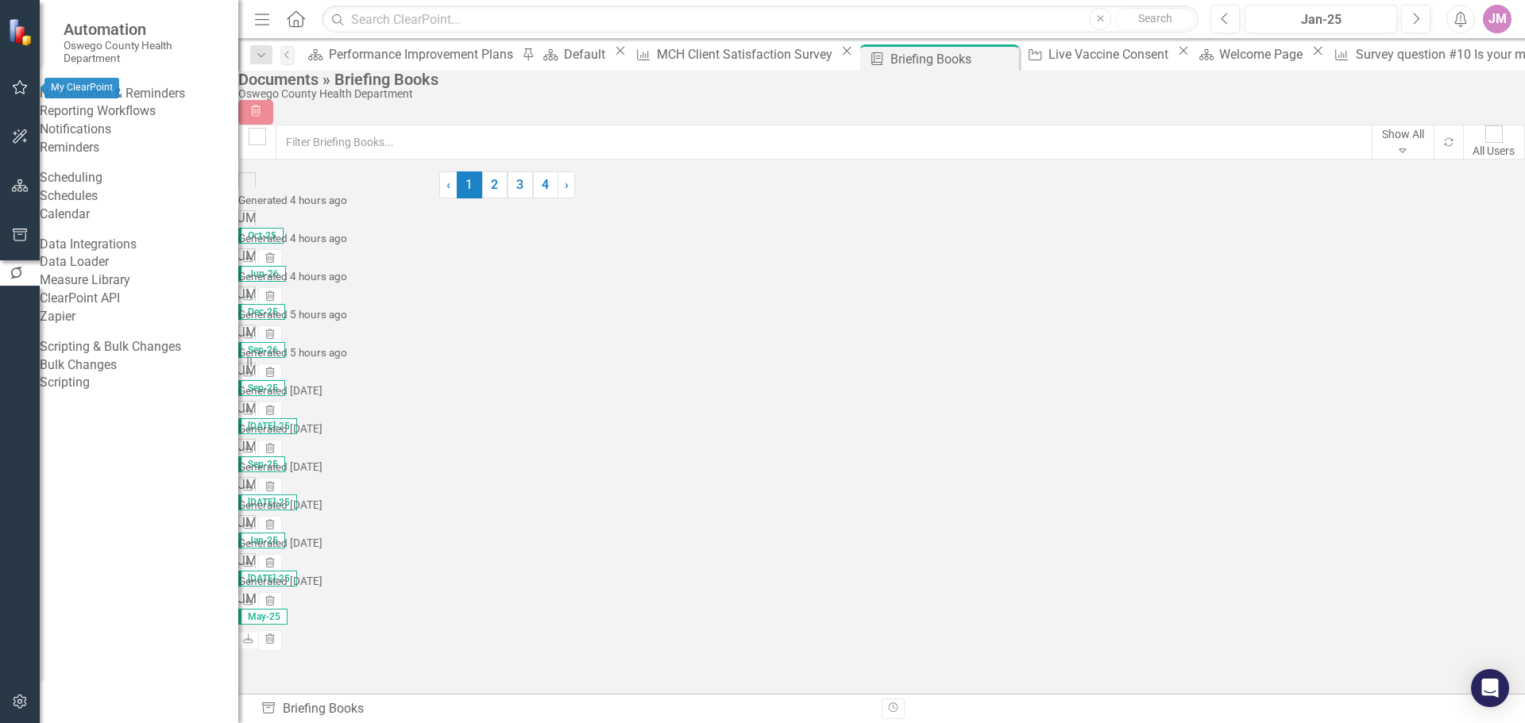
click at [20, 83] on icon "button" at bounding box center [20, 87] width 17 height 13
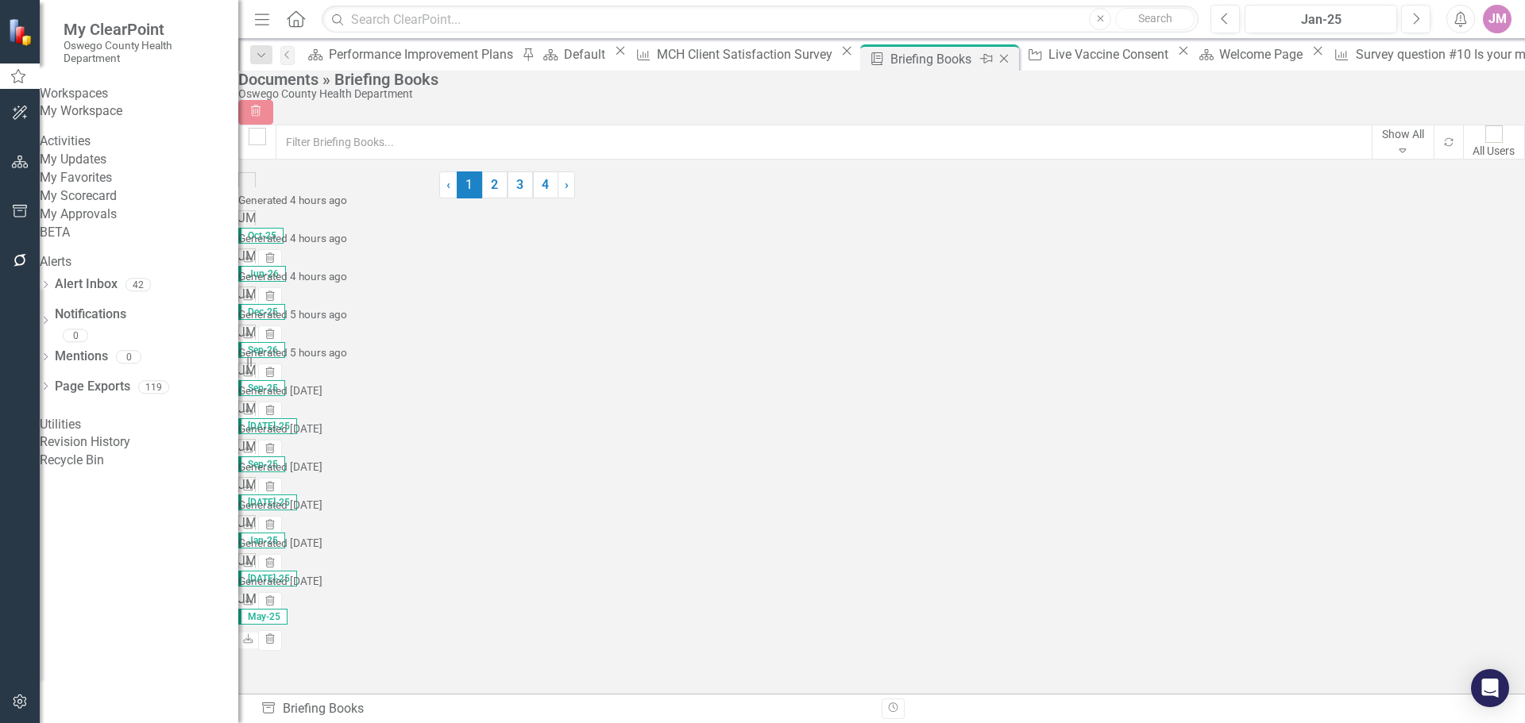
click at [1000, 57] on icon at bounding box center [1004, 59] width 9 height 9
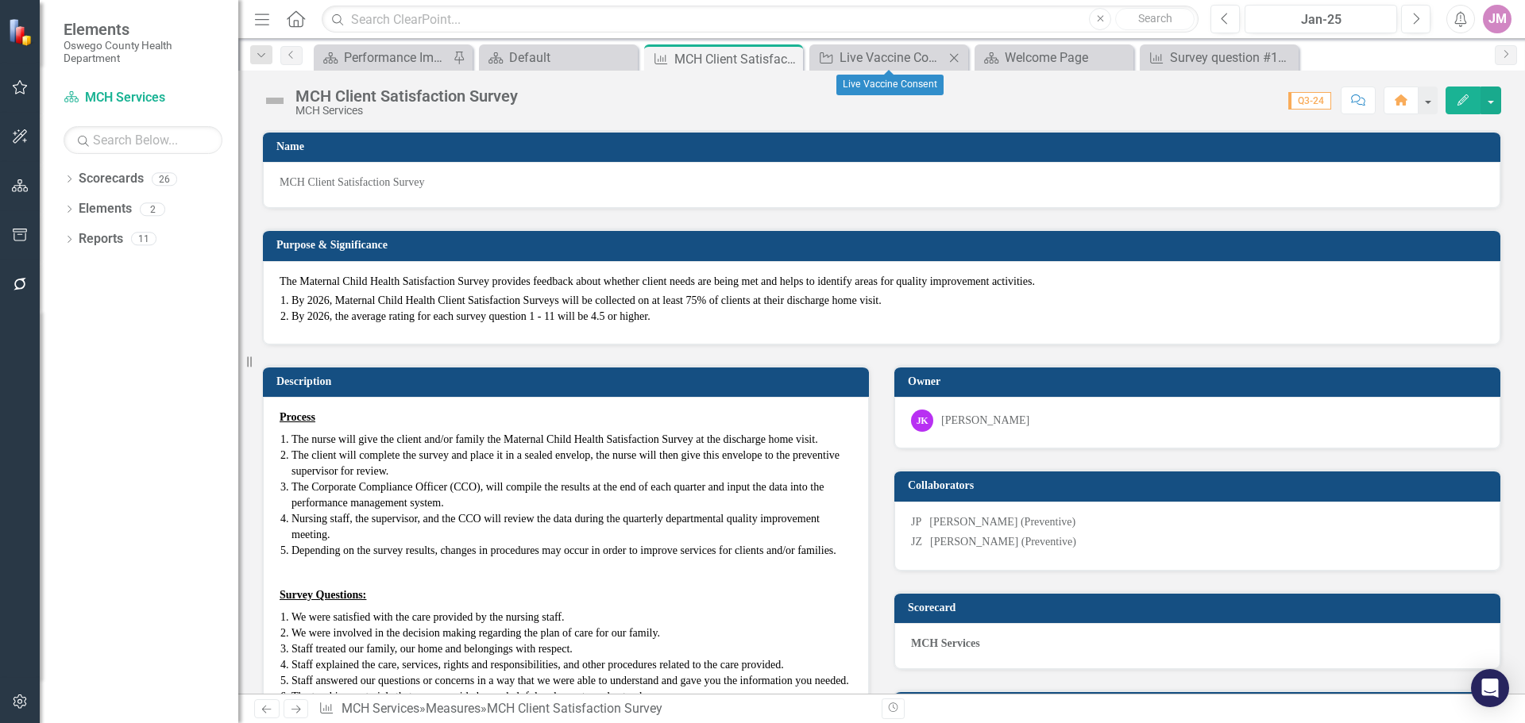
click at [954, 57] on icon at bounding box center [954, 57] width 9 height 9
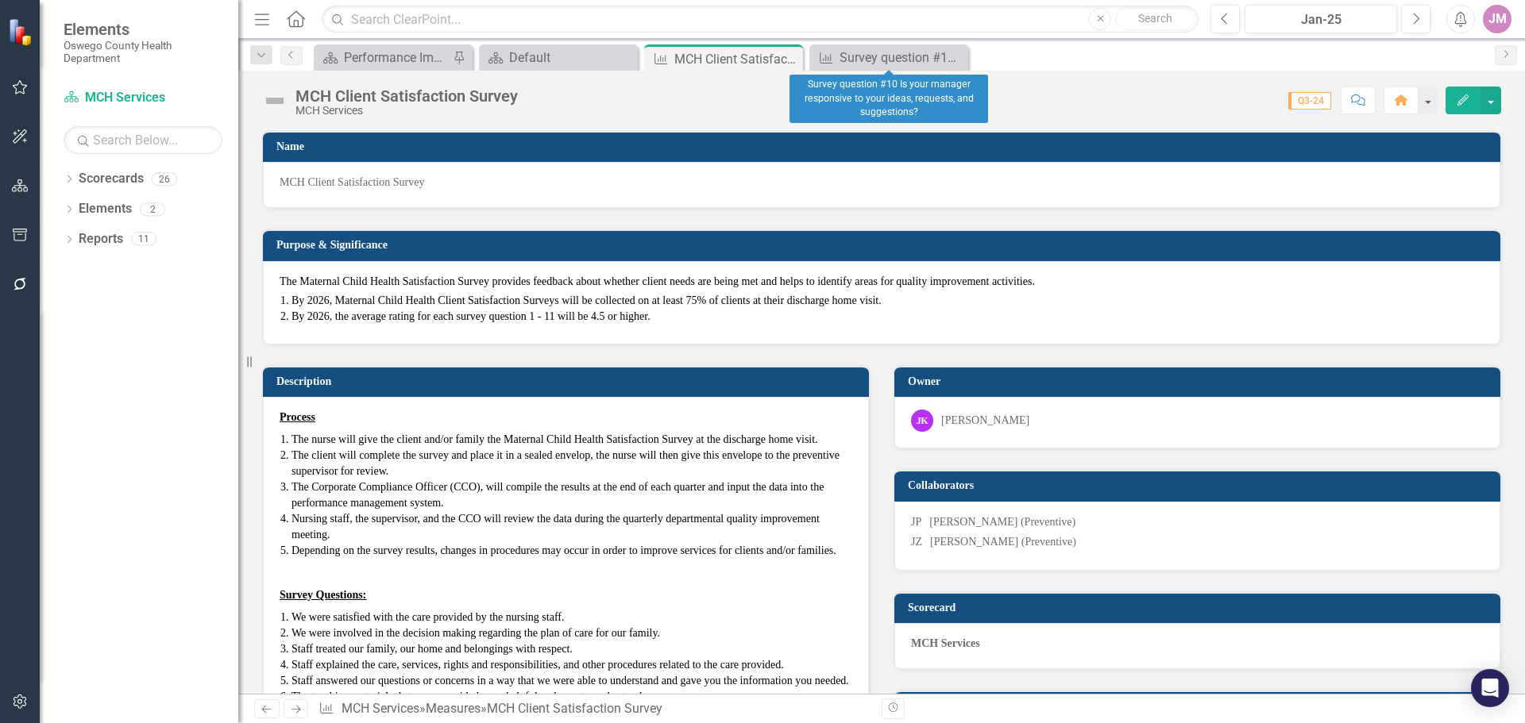
click at [0, 0] on icon at bounding box center [0, 0] width 0 height 0
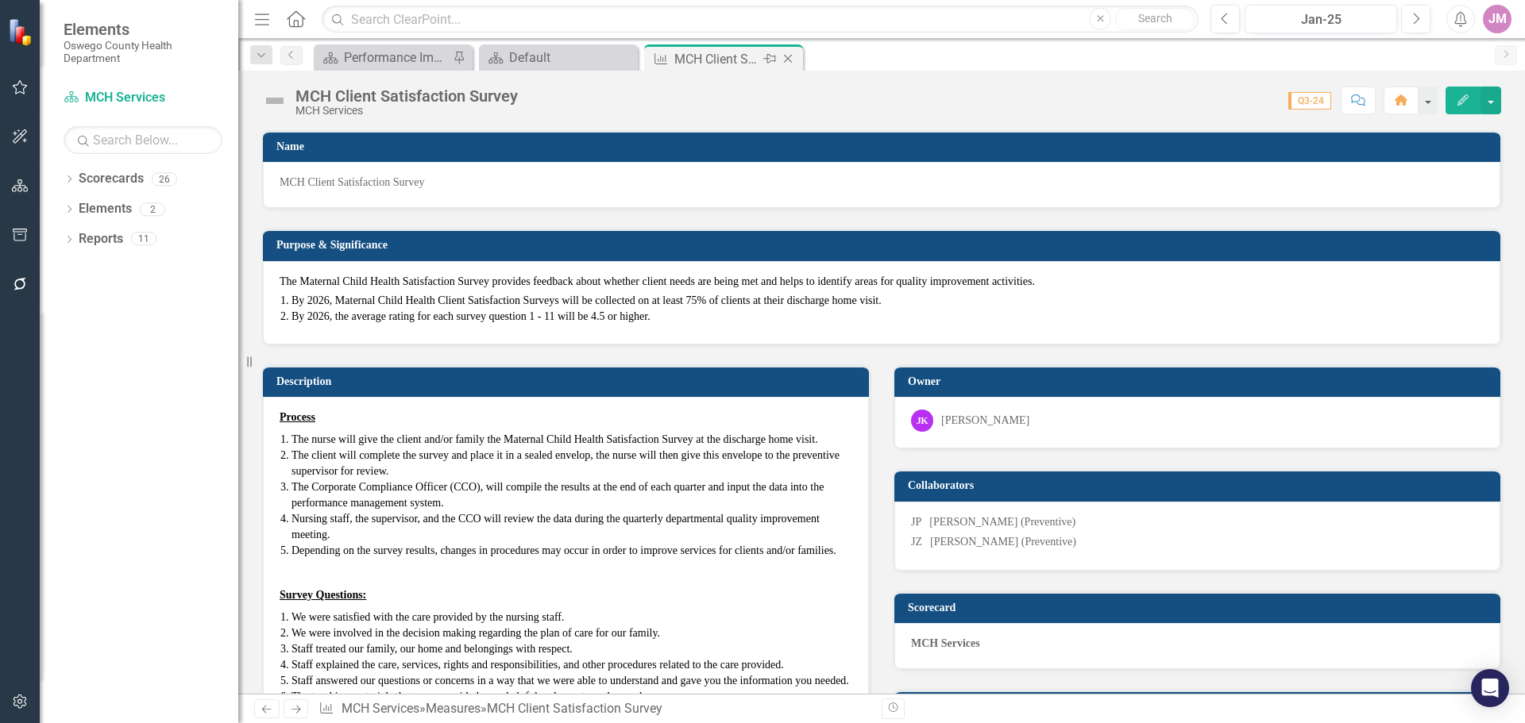
click at [790, 60] on icon "Close" at bounding box center [788, 58] width 16 height 13
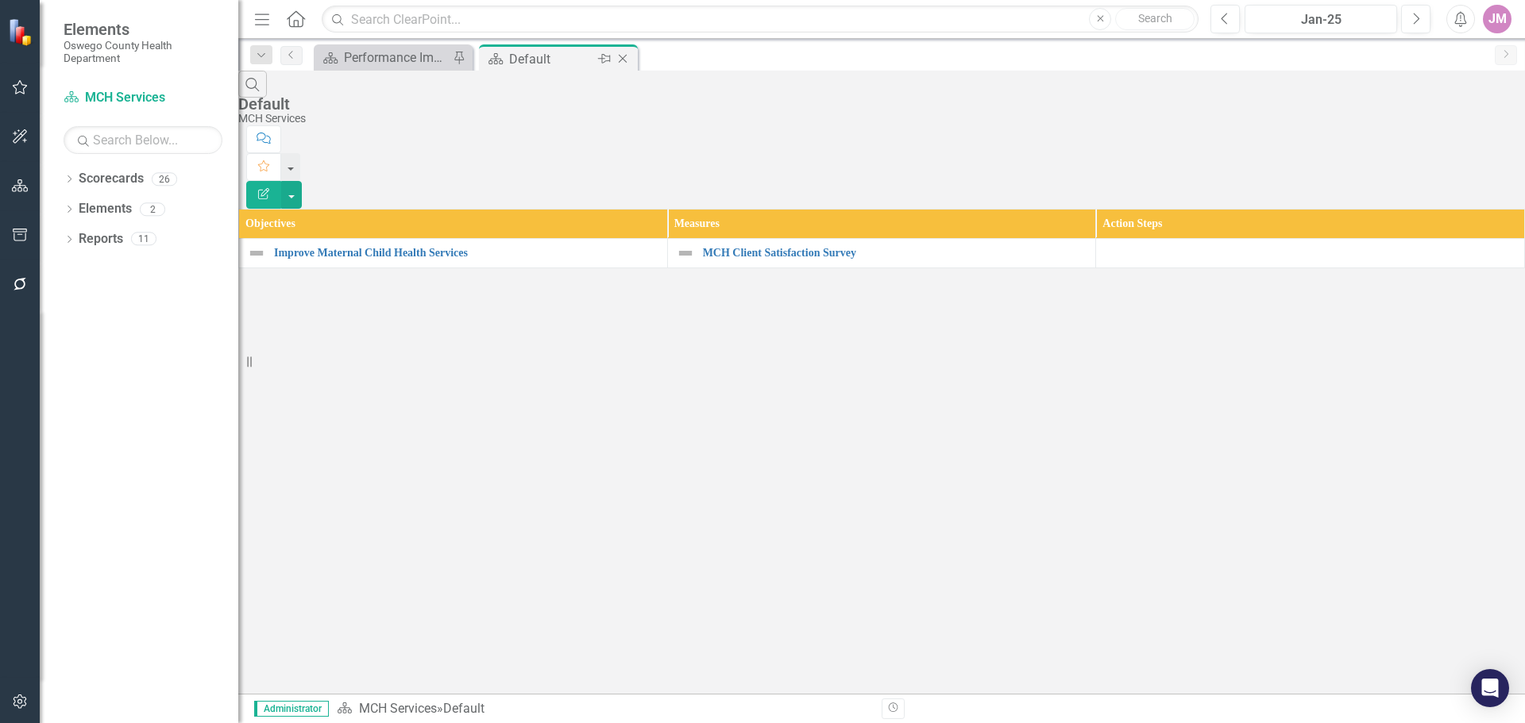
click at [623, 63] on icon "Close" at bounding box center [623, 58] width 16 height 13
